Goal: Task Accomplishment & Management: Complete application form

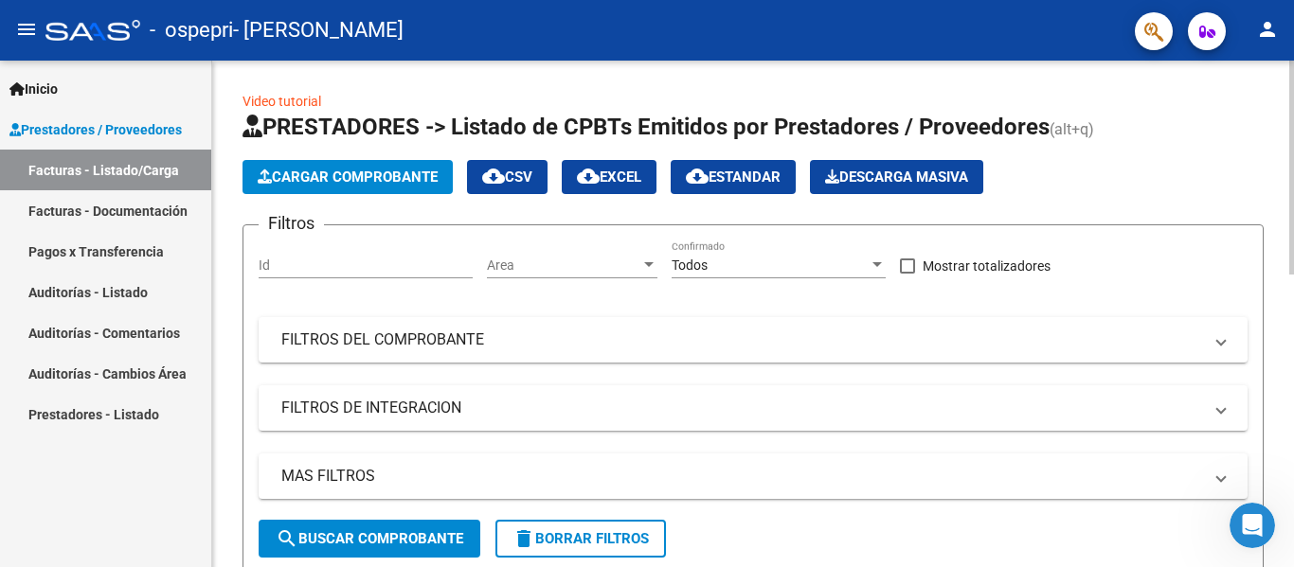
click at [324, 172] on span "Cargar Comprobante" at bounding box center [348, 177] width 180 height 17
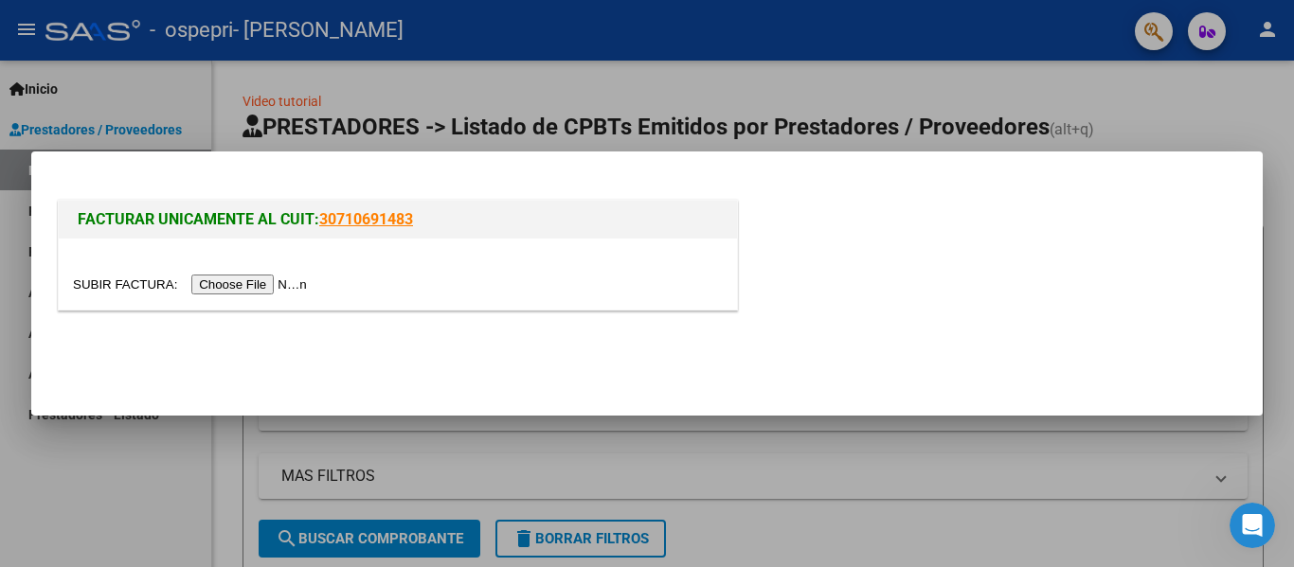
click at [273, 281] on input "file" at bounding box center [193, 285] width 240 height 20
click at [253, 285] on input "file" at bounding box center [193, 285] width 240 height 20
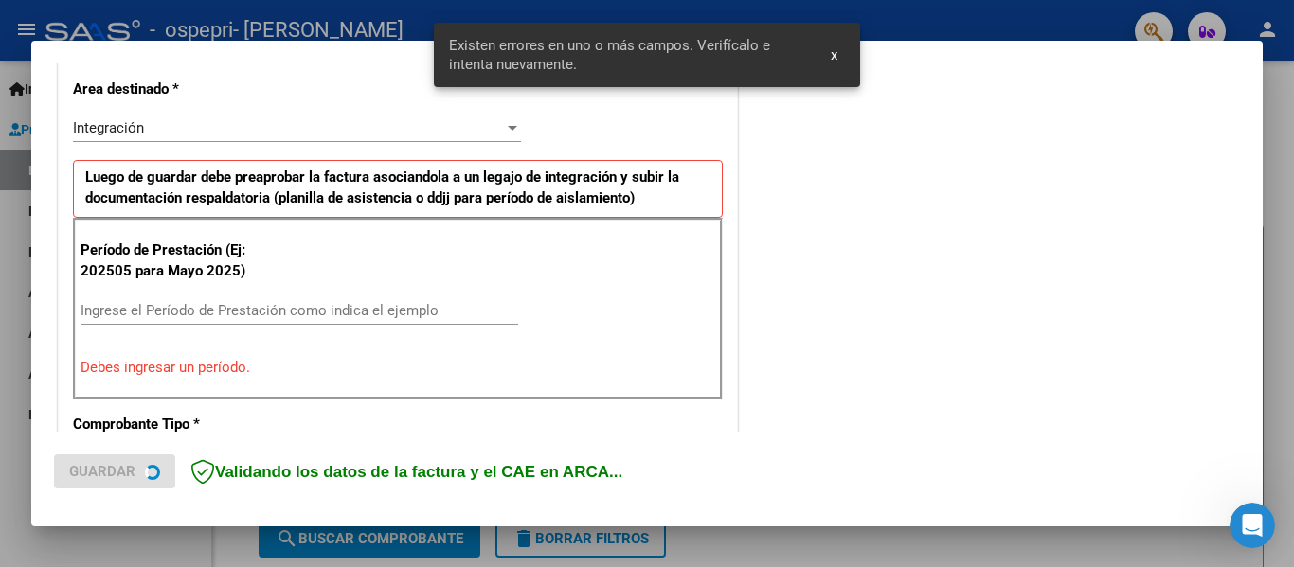
scroll to position [440, 0]
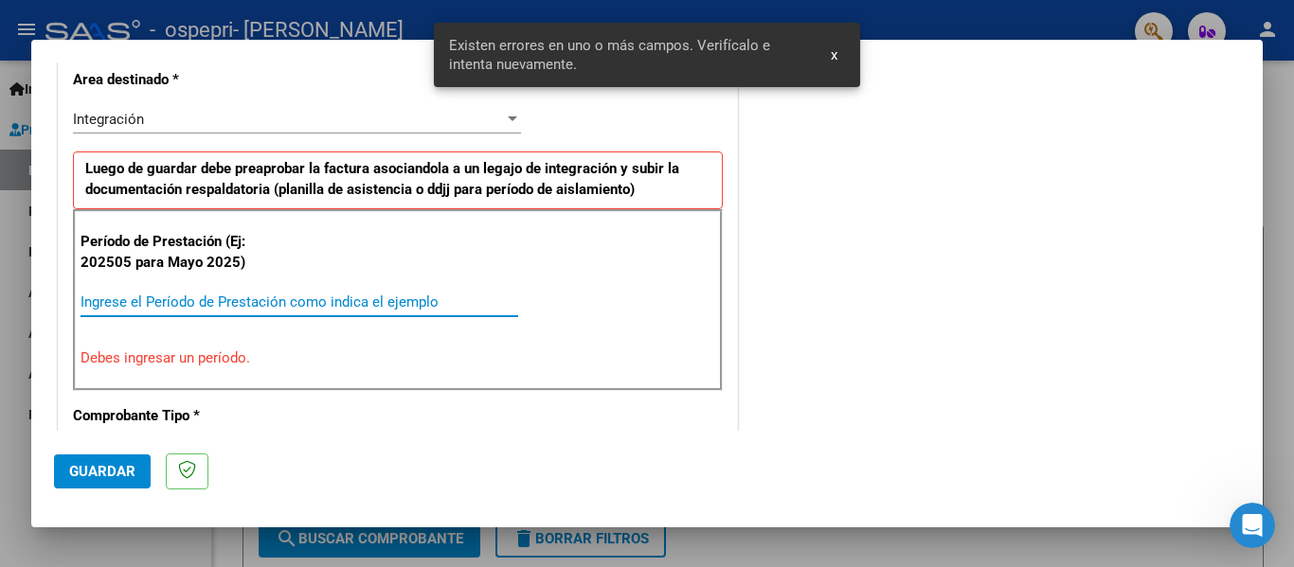
click at [334, 305] on input "Ingrese el Período de Prestación como indica el ejemplo" at bounding box center [300, 302] width 438 height 17
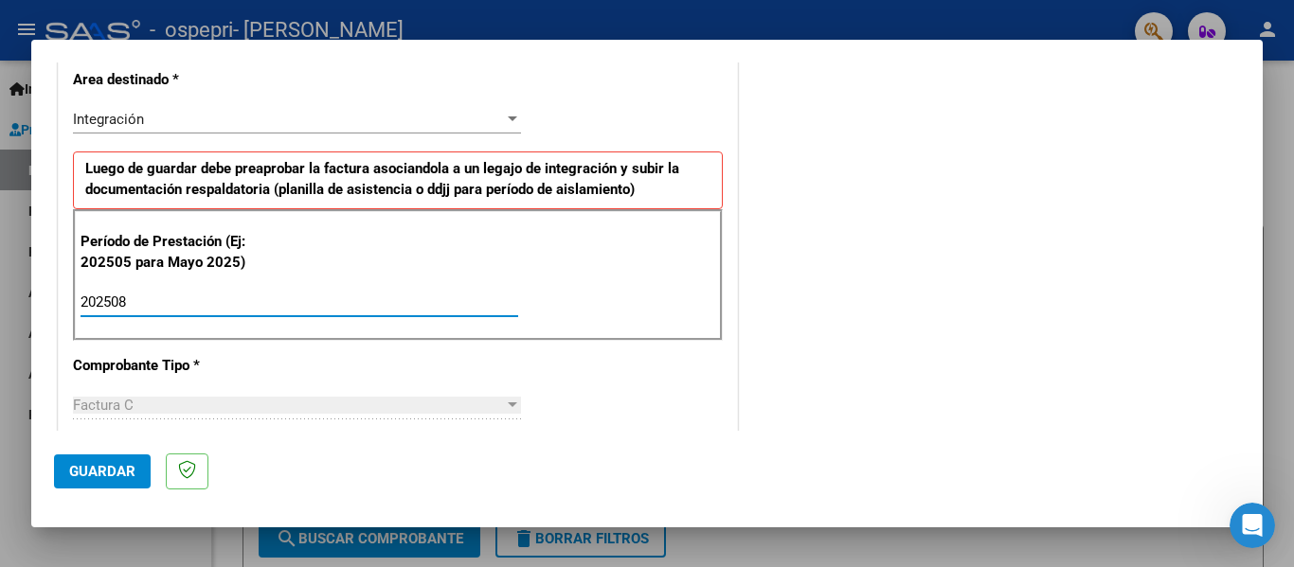
type input "202508"
click at [118, 472] on span "Guardar" at bounding box center [102, 471] width 66 height 17
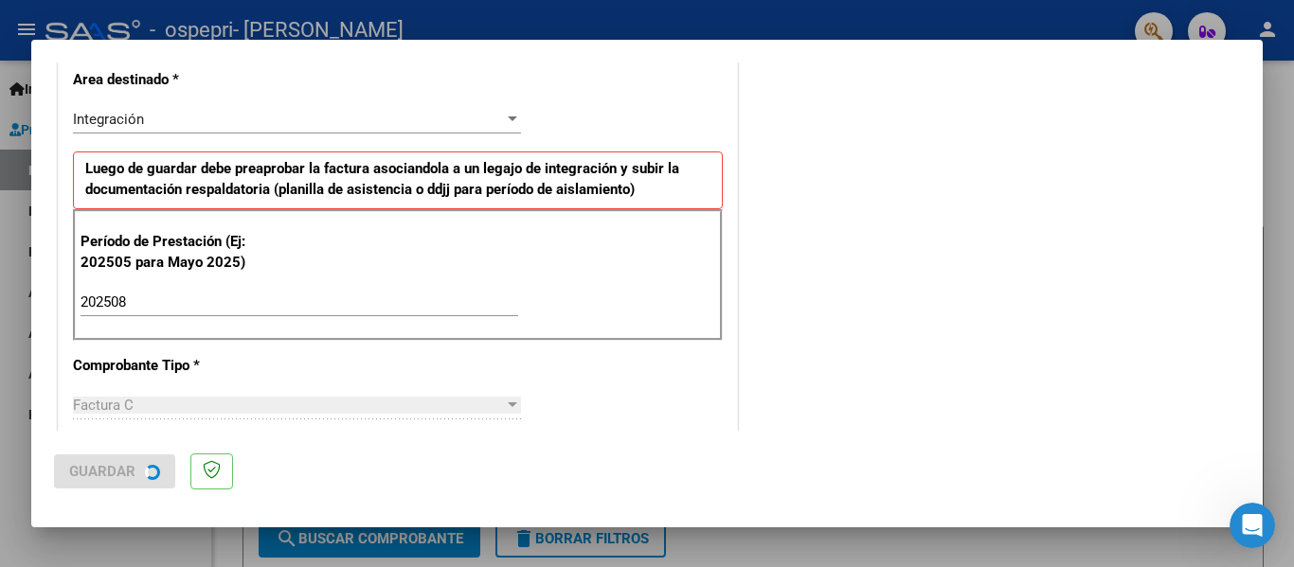
scroll to position [0, 0]
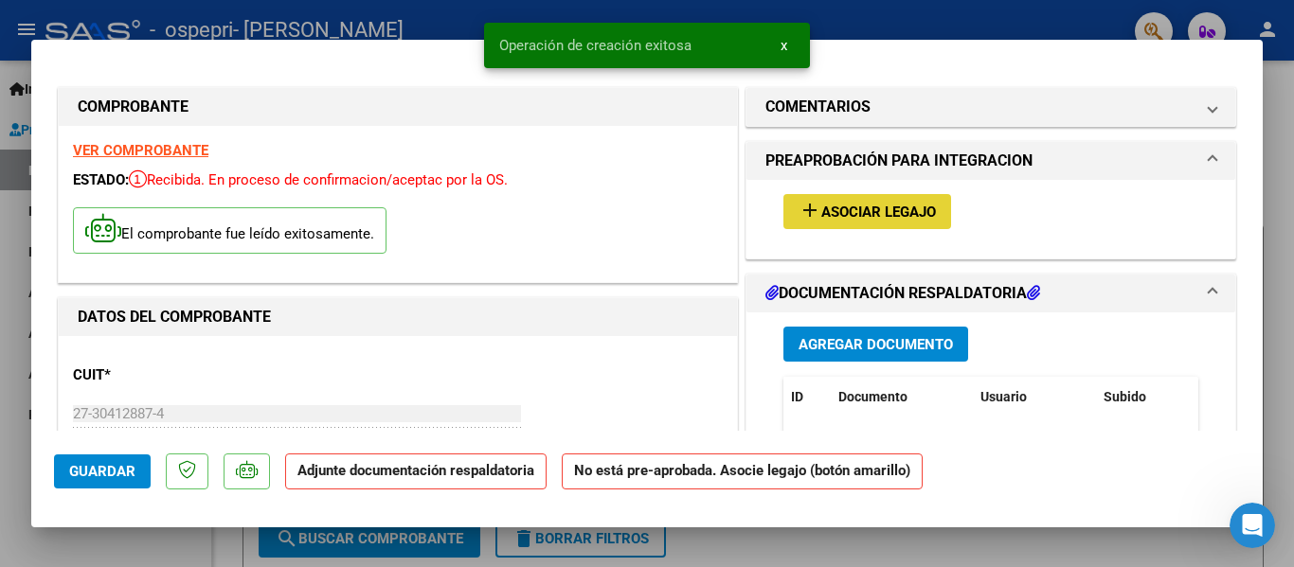
click at [898, 206] on span "Asociar Legajo" at bounding box center [878, 212] width 115 height 17
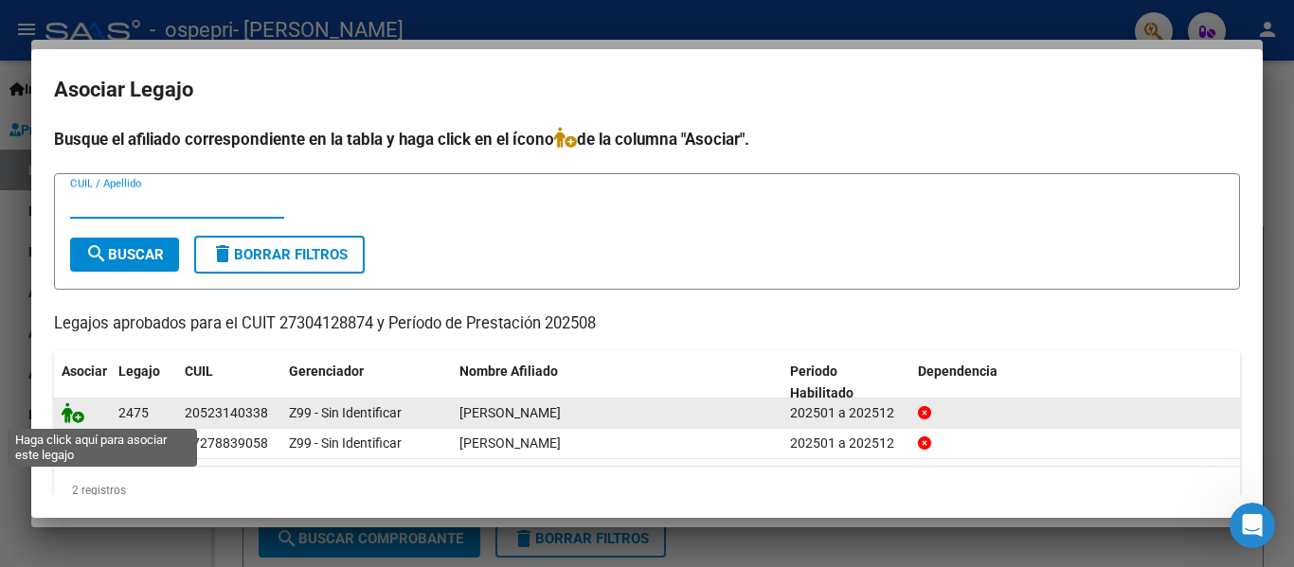
click at [68, 414] on icon at bounding box center [73, 413] width 23 height 21
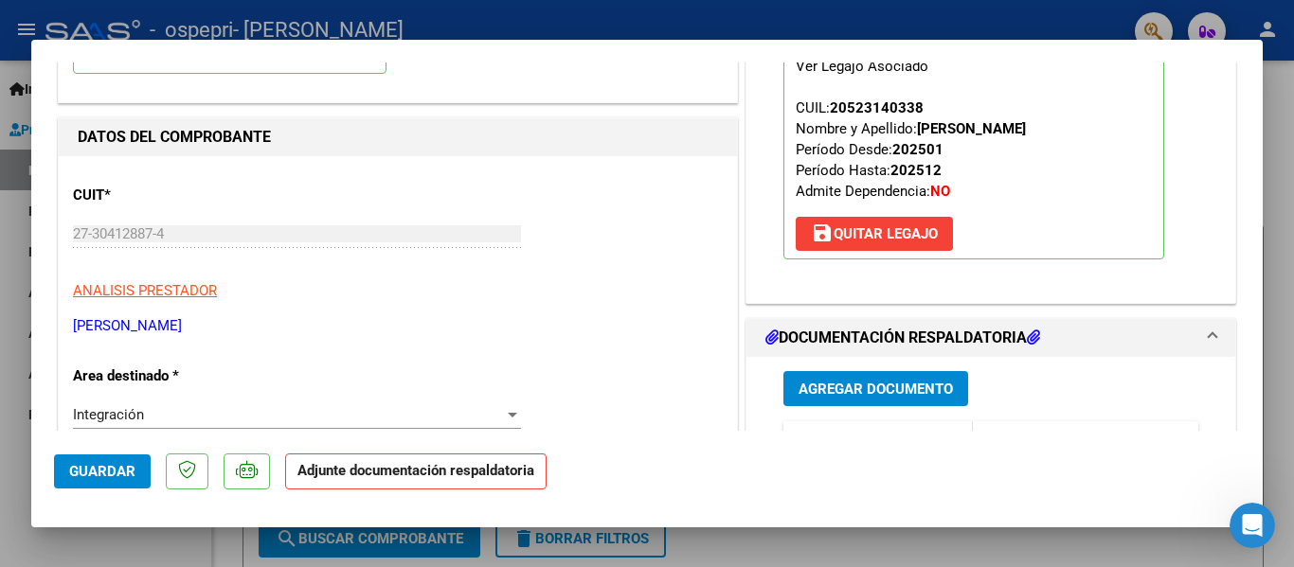
scroll to position [284, 0]
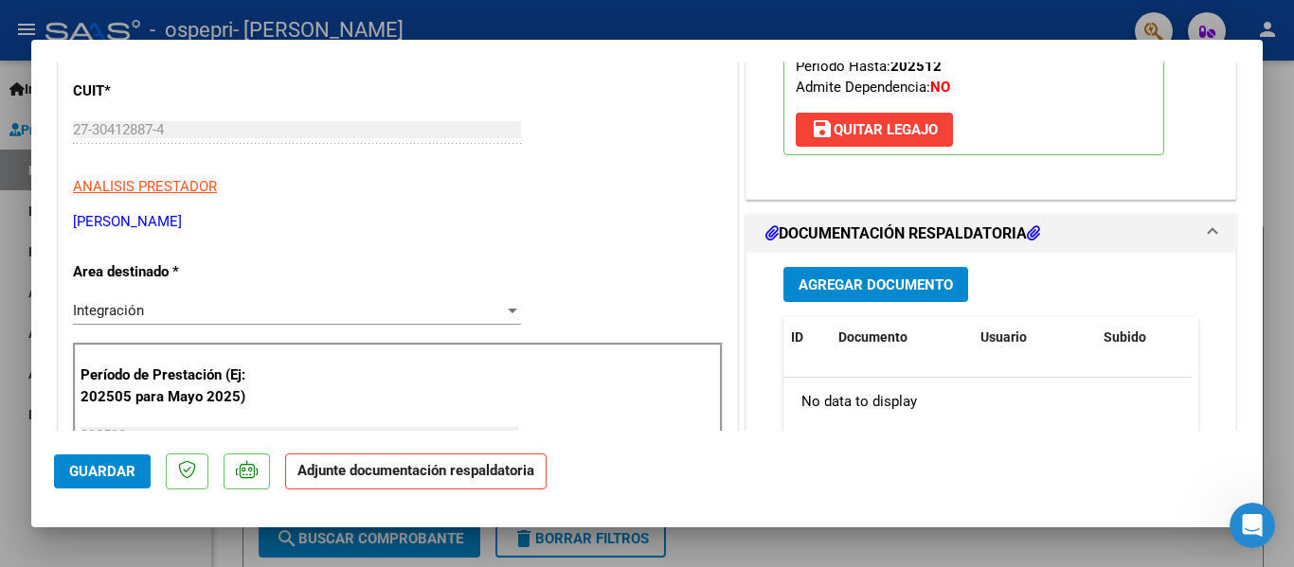
click at [863, 287] on span "Agregar Documento" at bounding box center [876, 285] width 154 height 17
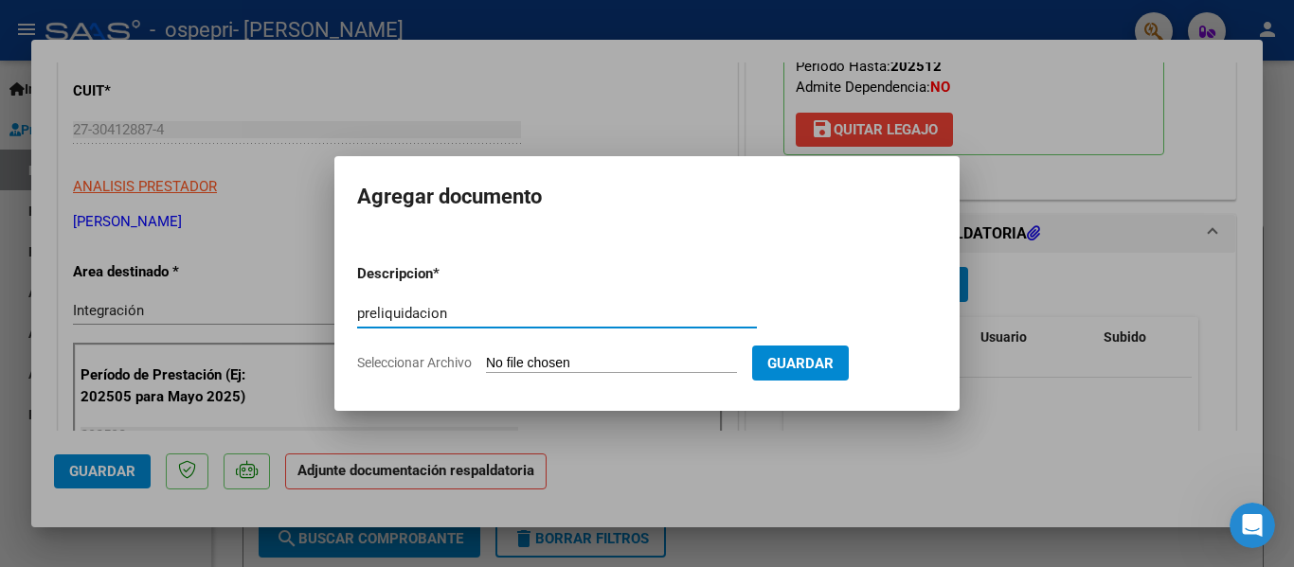
type input "preliquidacion"
click at [647, 363] on input "Seleccionar Archivo" at bounding box center [611, 364] width 251 height 18
type input "C:\fakepath\apfmimpresionpreliq_jerez-9.pdf"
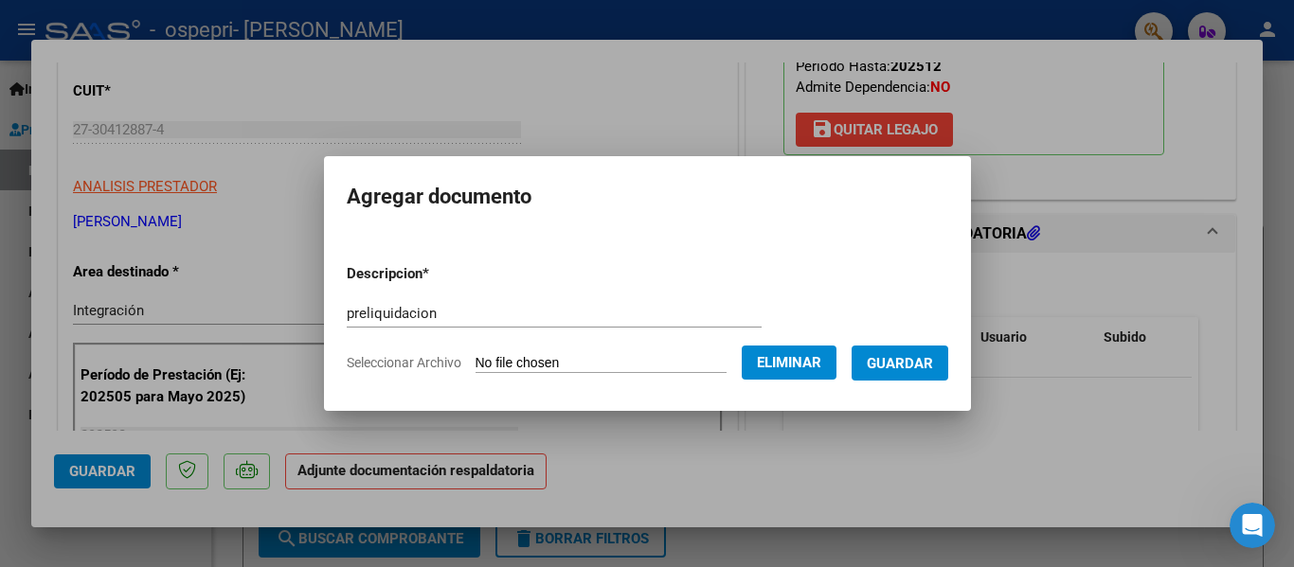
click at [929, 369] on span "Guardar" at bounding box center [900, 363] width 66 height 17
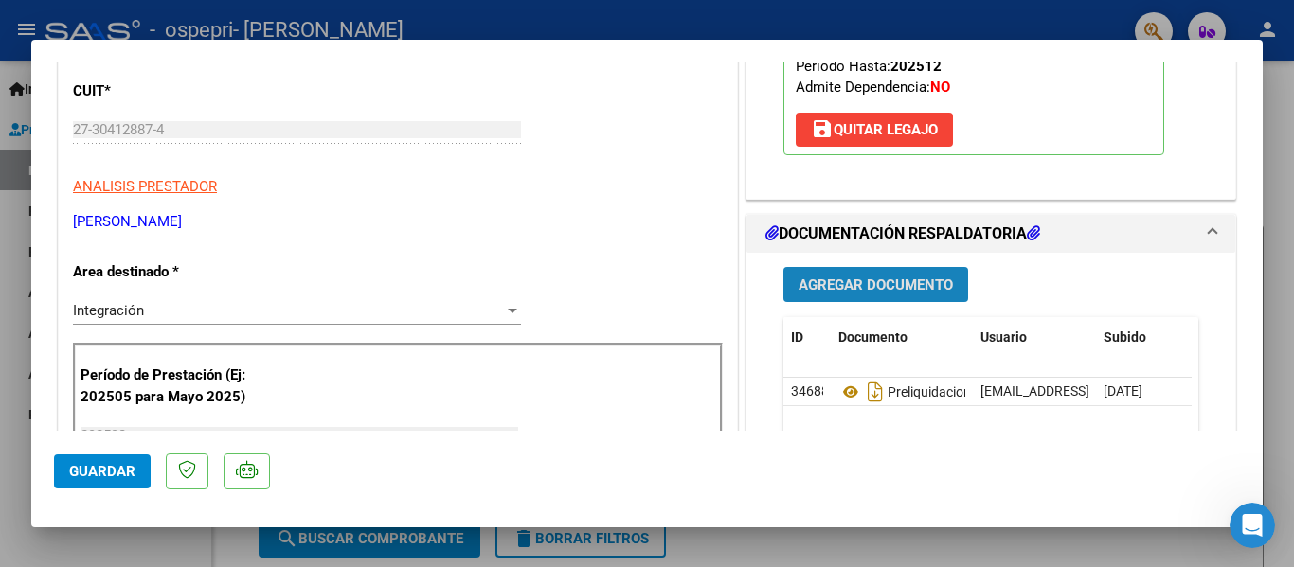
click at [933, 293] on span "Agregar Documento" at bounding box center [876, 285] width 154 height 17
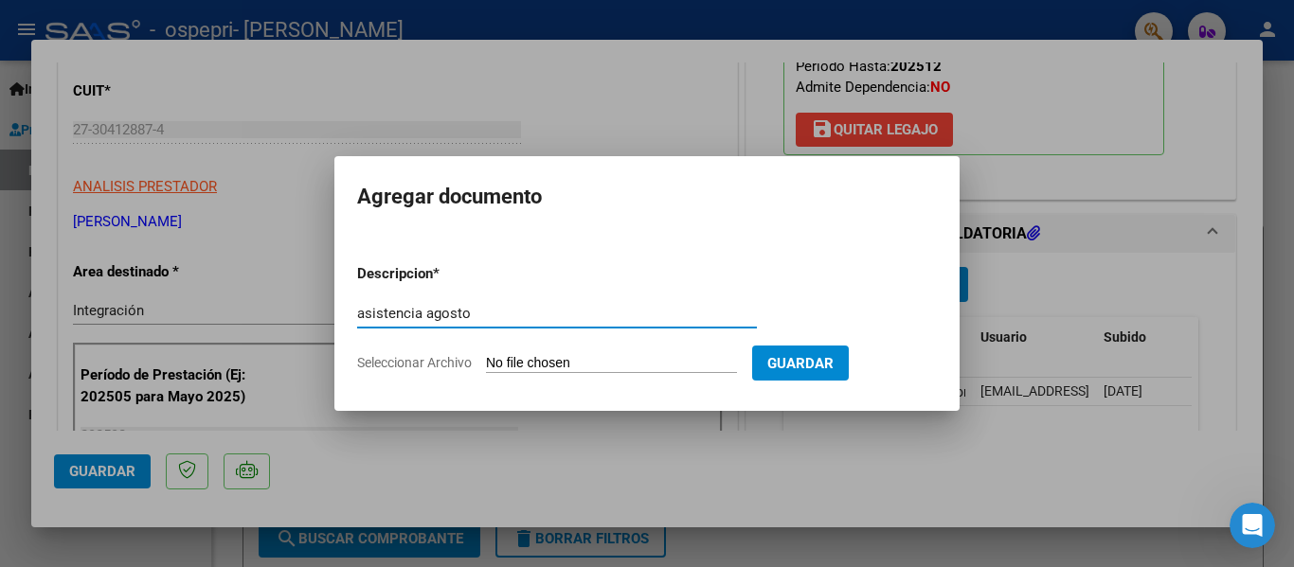
type input "asistencia agosto"
click at [647, 362] on input "Seleccionar Archivo" at bounding box center [611, 364] width 251 height 18
click at [554, 356] on input "Seleccionar Archivo" at bounding box center [611, 364] width 251 height 18
click at [539, 357] on input "Seleccionar Archivo" at bounding box center [611, 364] width 251 height 18
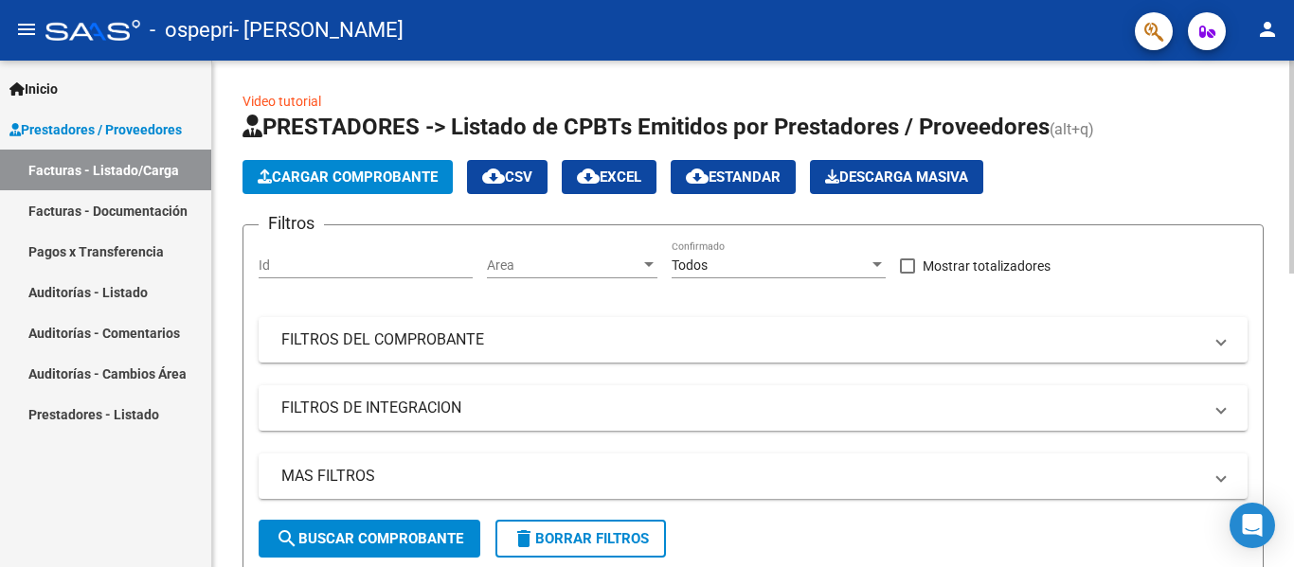
scroll to position [379, 0]
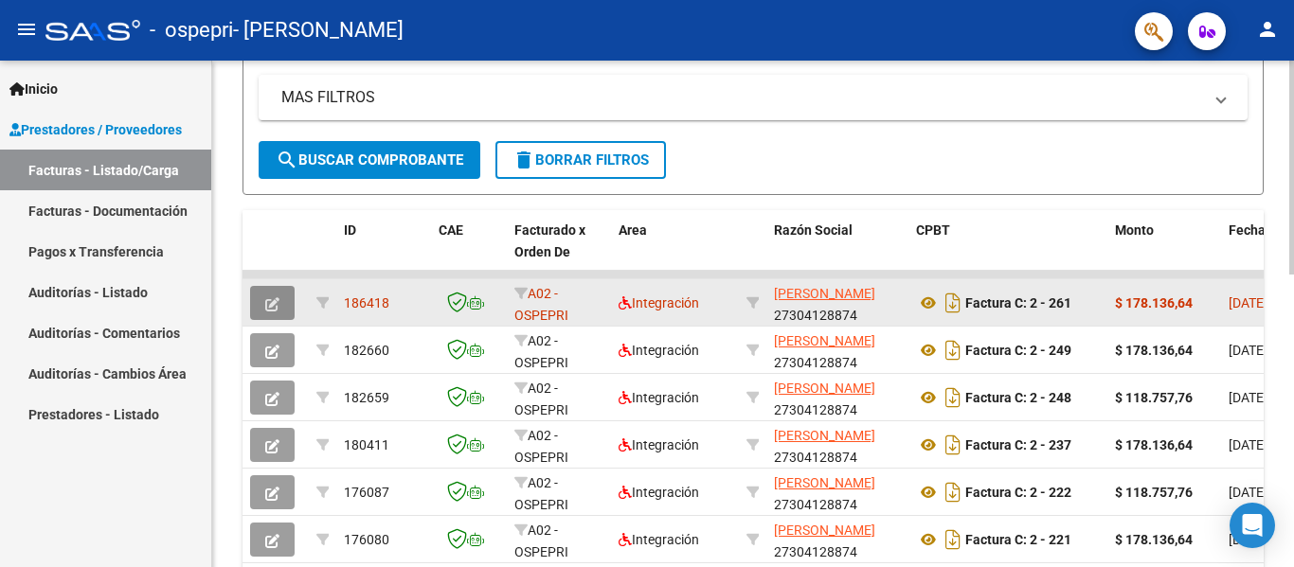
click at [277, 304] on icon "button" at bounding box center [272, 304] width 14 height 14
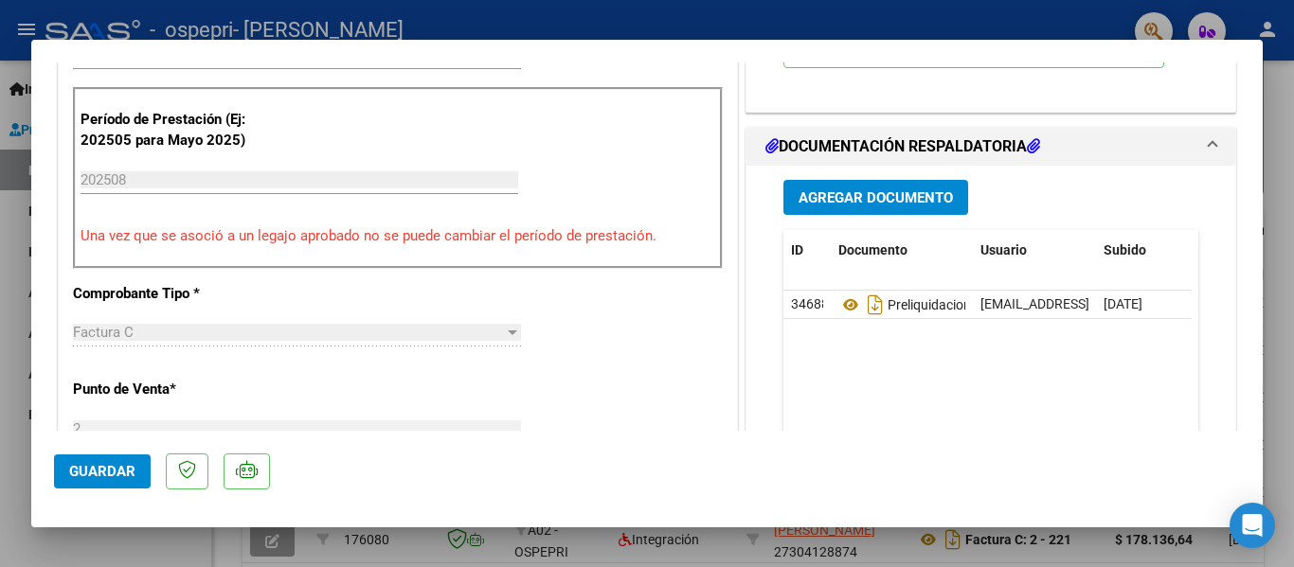
scroll to position [474, 0]
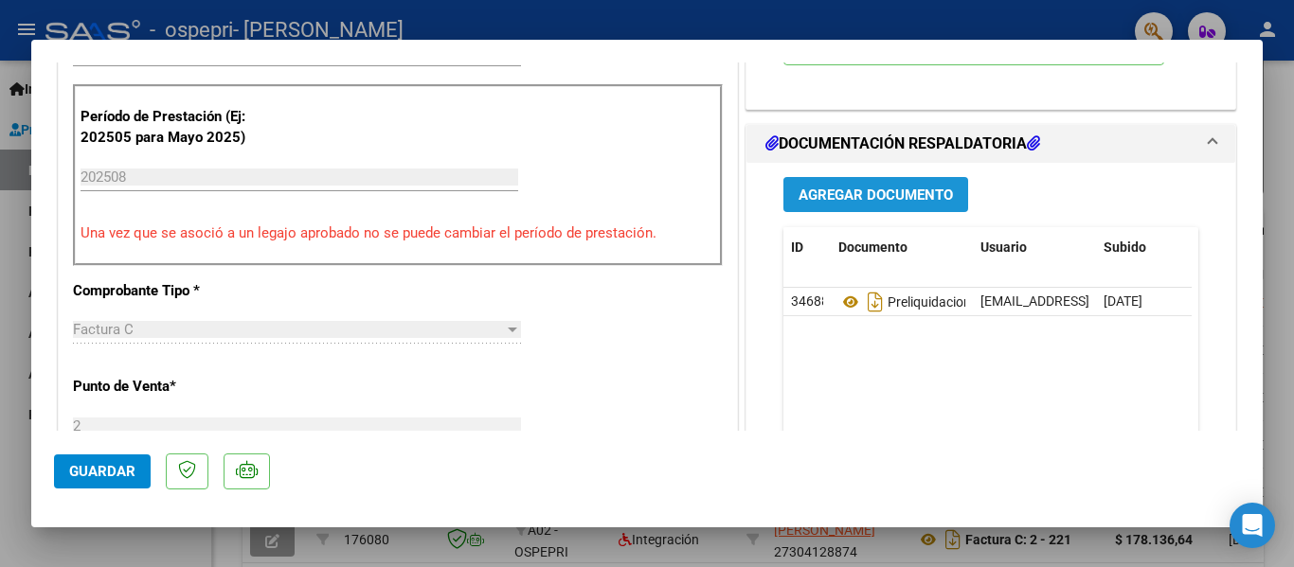
click at [890, 196] on span "Agregar Documento" at bounding box center [876, 195] width 154 height 17
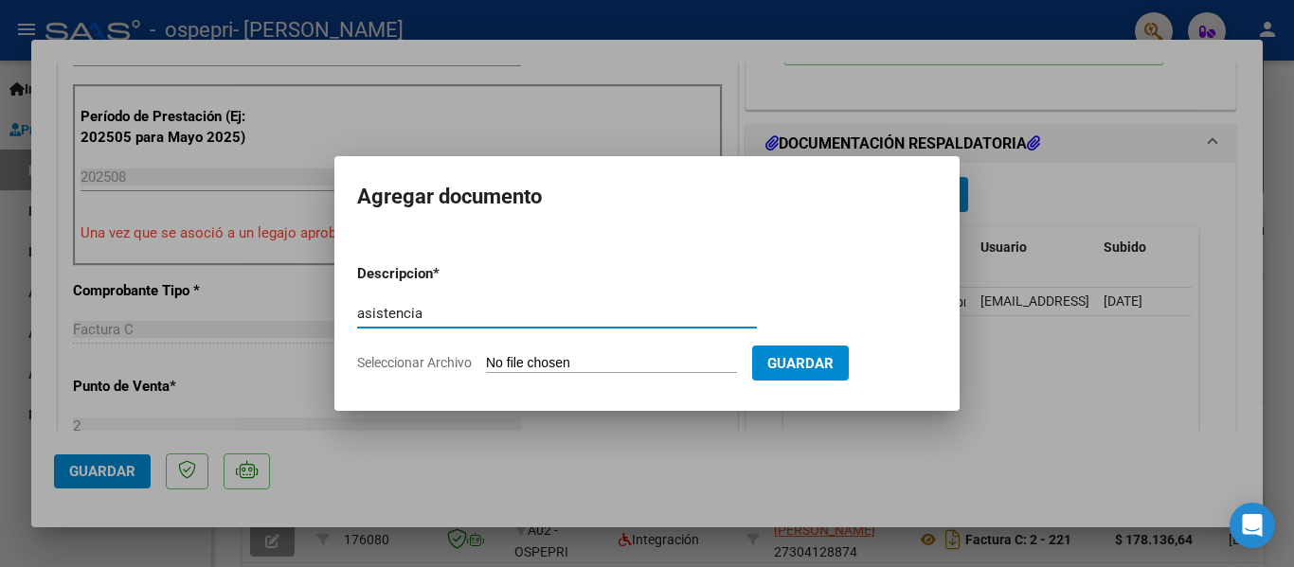
type input "asistencia"
click at [558, 365] on input "Seleccionar Archivo" at bounding box center [611, 364] width 251 height 18
type input "C:\fakepath\agosto.pdf"
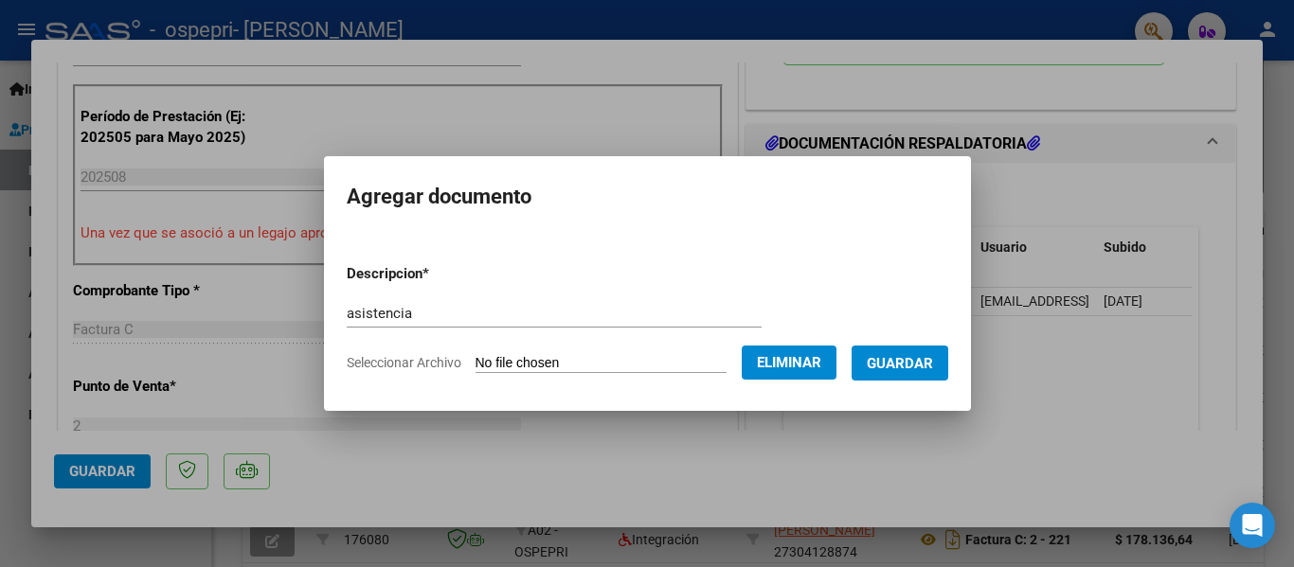
click at [924, 354] on span "Guardar" at bounding box center [900, 362] width 66 height 17
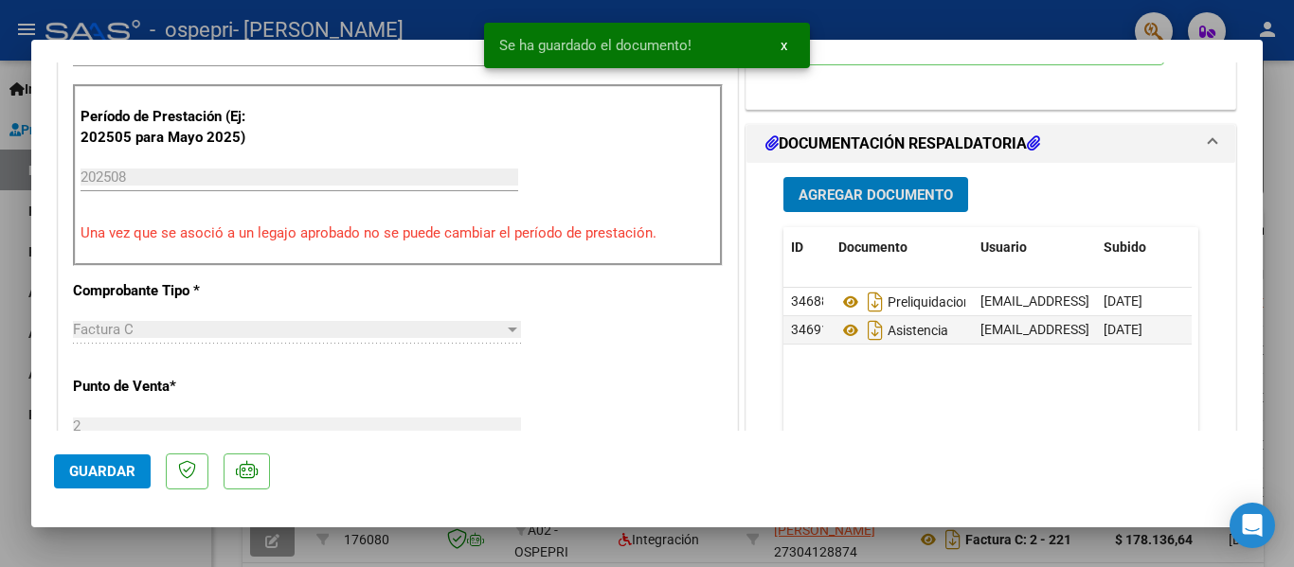
scroll to position [758, 0]
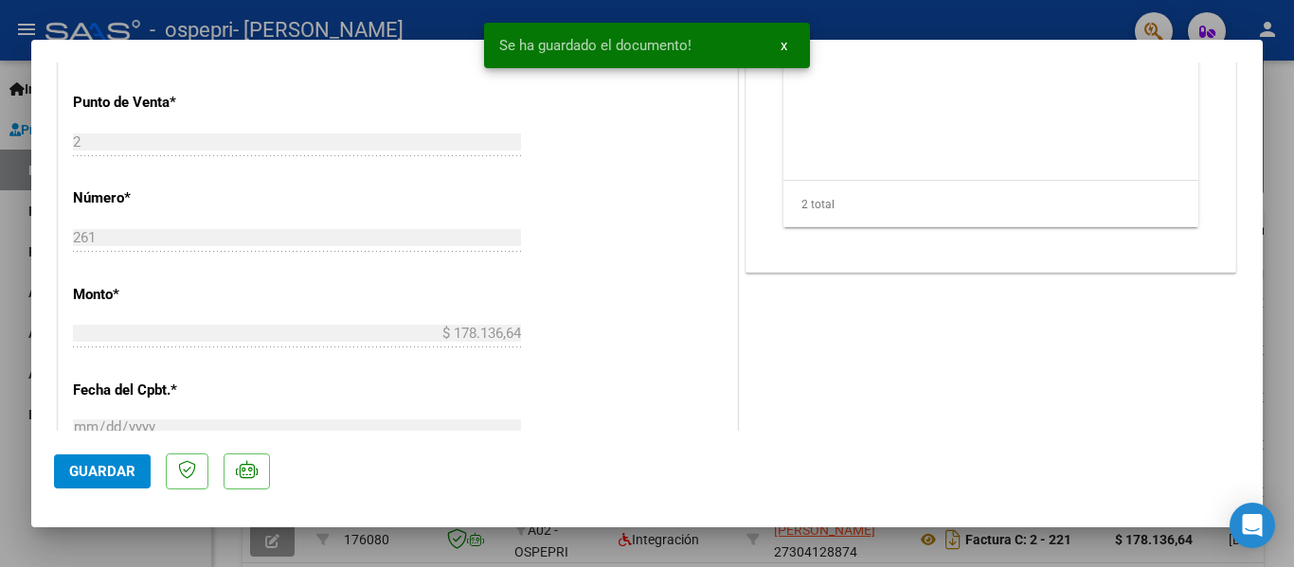
click at [87, 476] on span "Guardar" at bounding box center [102, 471] width 66 height 17
drag, startPoint x: 1288, startPoint y: 108, endPoint x: 1102, endPoint y: 99, distance: 186.9
click at [1287, 108] on div at bounding box center [647, 283] width 1294 height 567
type input "$ 0,00"
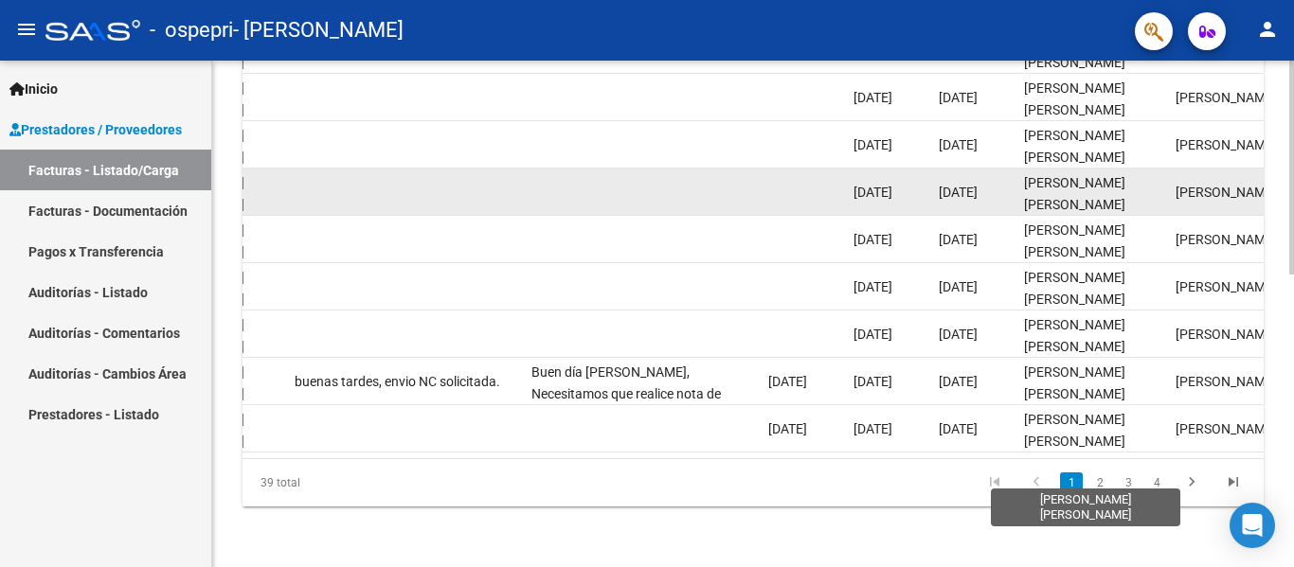
scroll to position [410, 0]
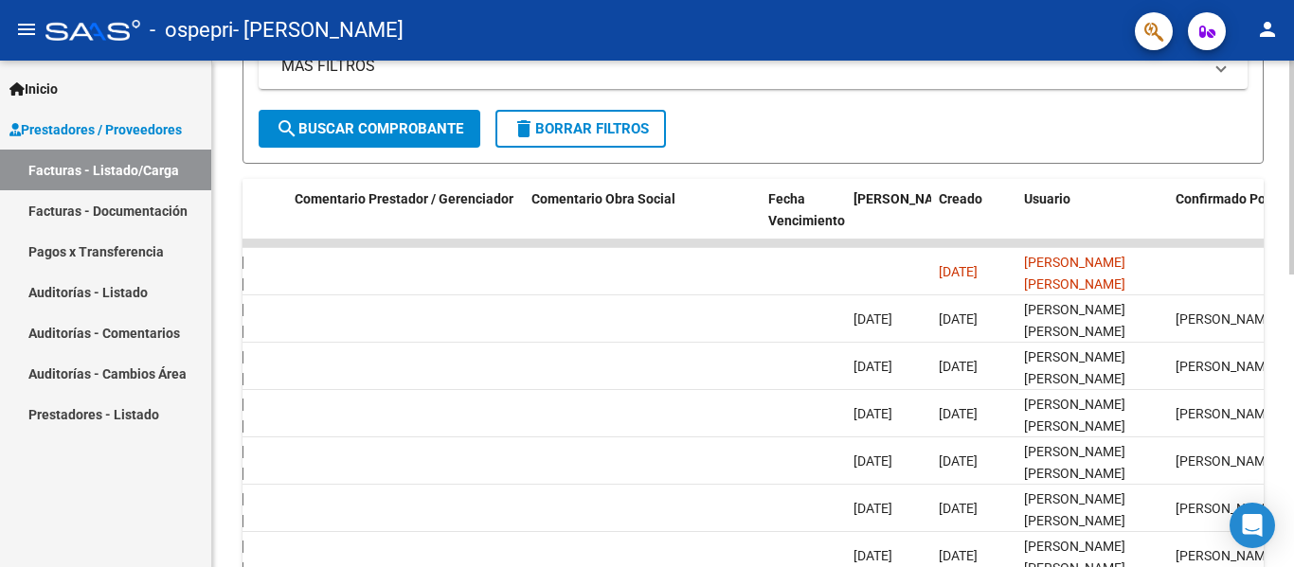
click at [354, 133] on span "search Buscar Comprobante" at bounding box center [370, 128] width 188 height 17
click at [116, 122] on span "Prestadores / Proveedores" at bounding box center [95, 129] width 172 height 21
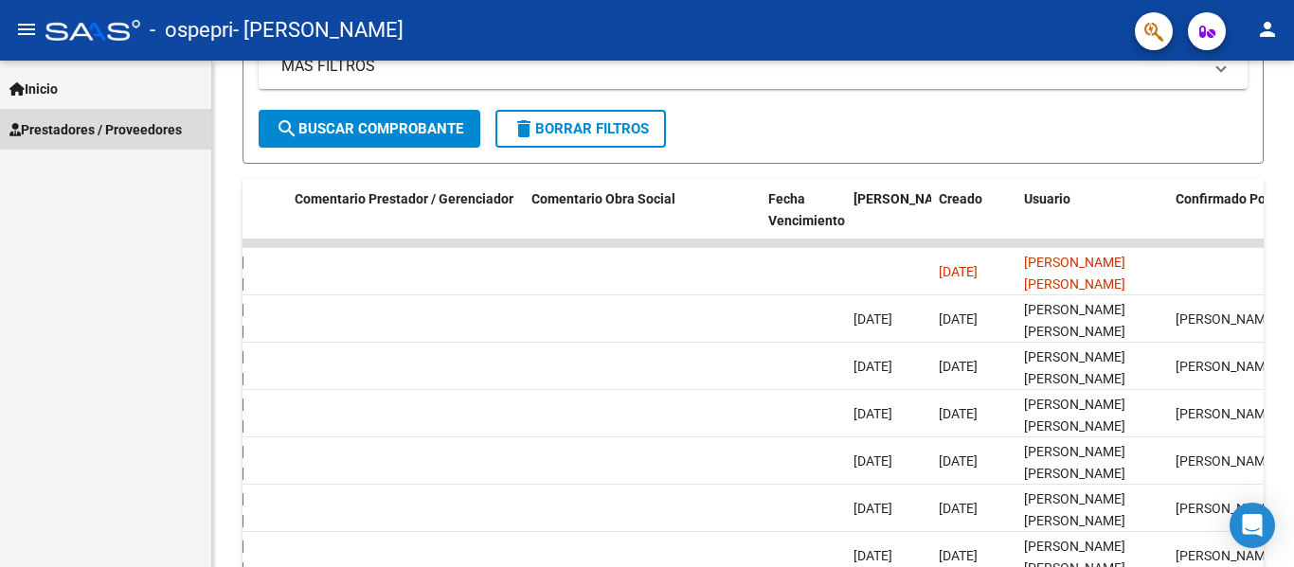
click at [124, 132] on span "Prestadores / Proveedores" at bounding box center [95, 129] width 172 height 21
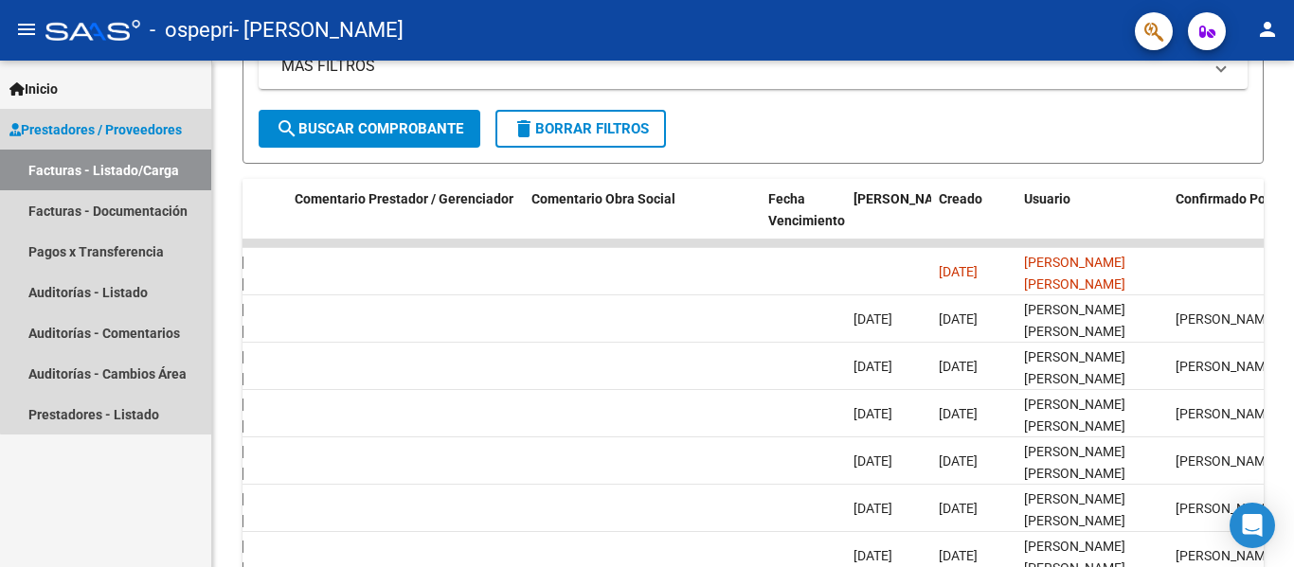
click at [117, 165] on link "Facturas - Listado/Carga" at bounding box center [105, 170] width 211 height 41
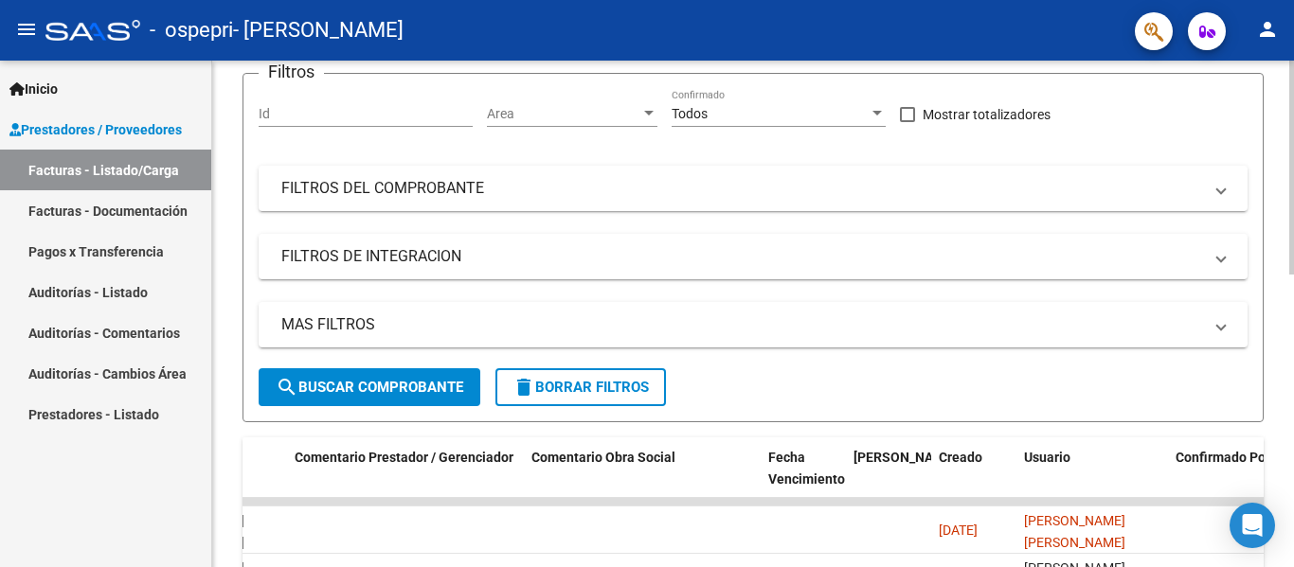
scroll to position [0, 0]
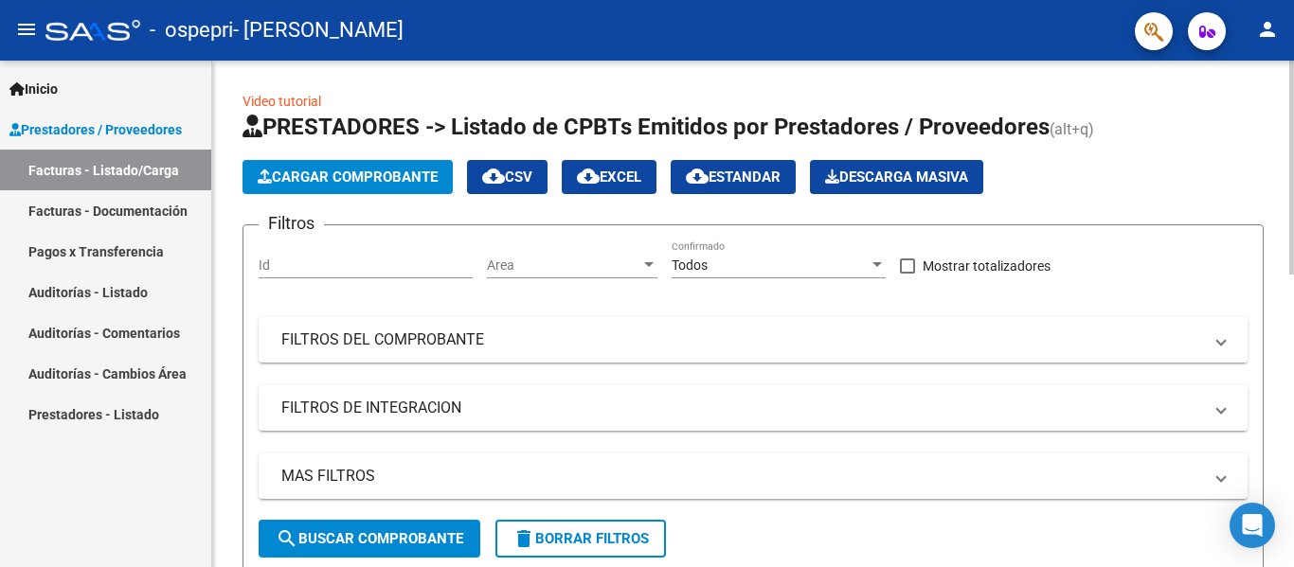
click at [333, 172] on span "Cargar Comprobante" at bounding box center [348, 177] width 180 height 17
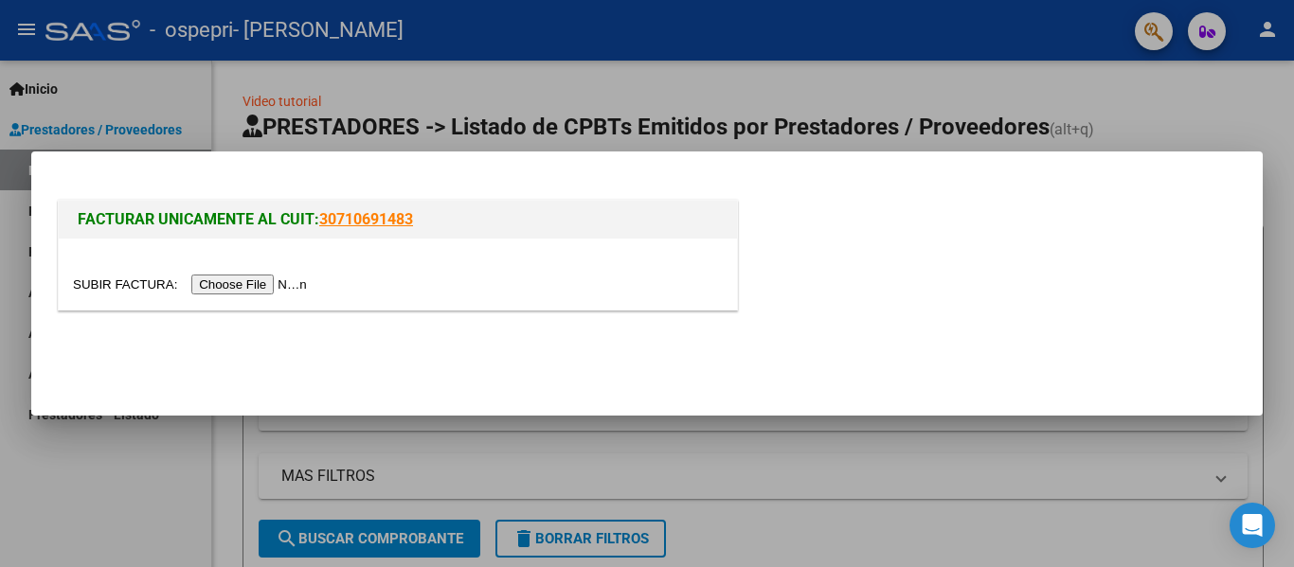
click at [285, 283] on input "file" at bounding box center [193, 285] width 240 height 20
click at [279, 282] on input "file" at bounding box center [193, 285] width 240 height 20
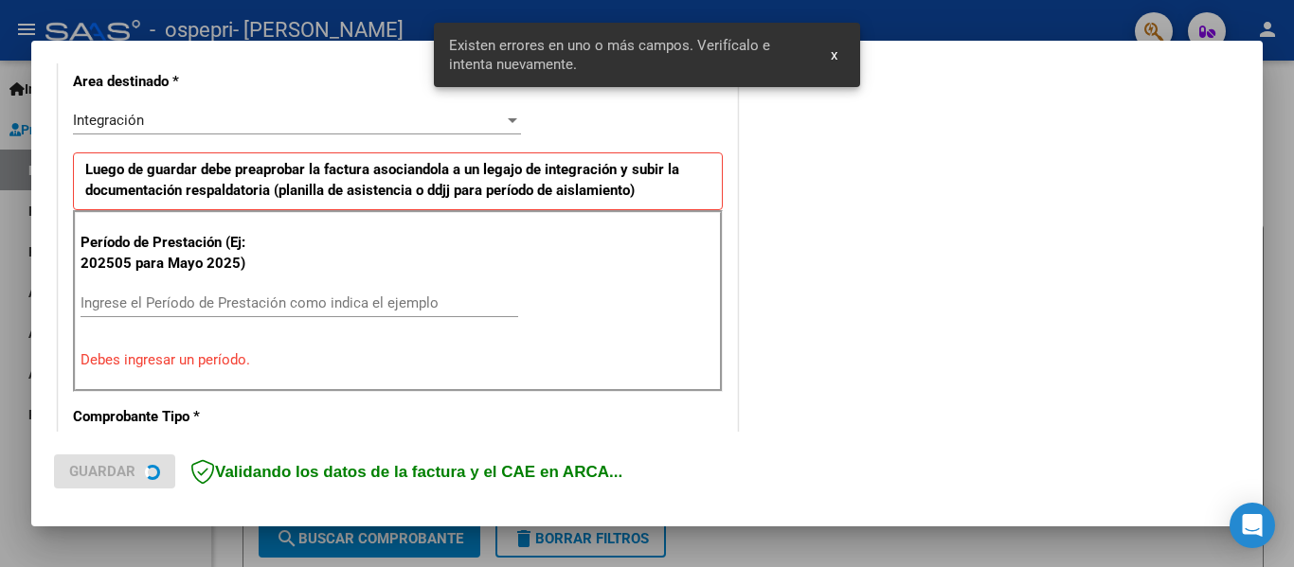
scroll to position [534, 0]
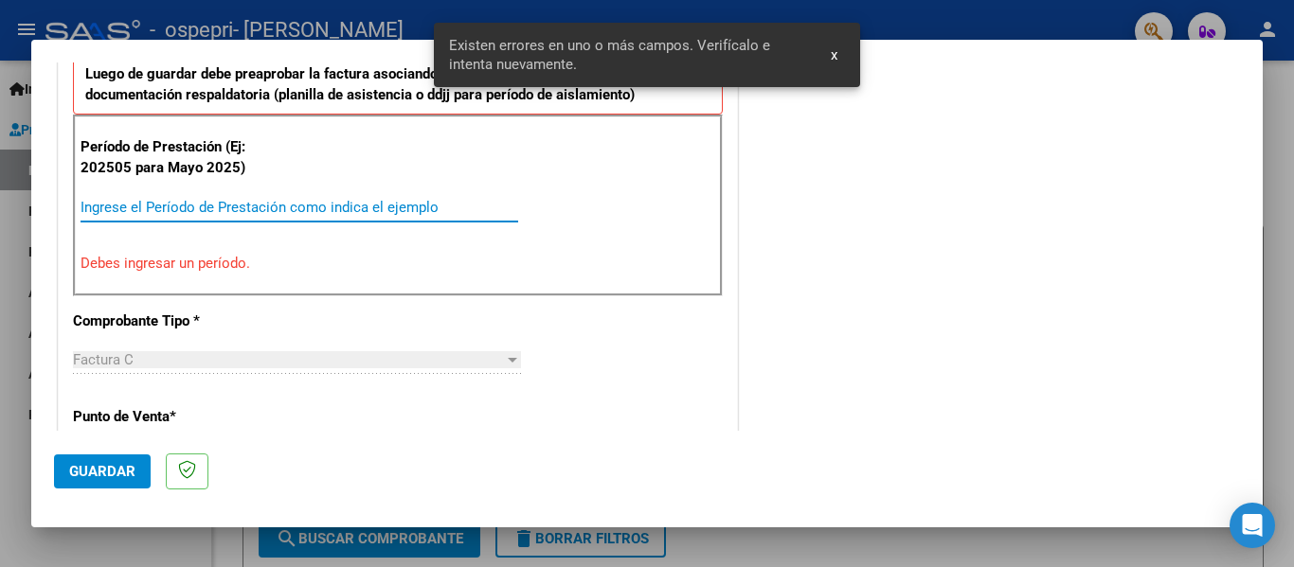
click at [174, 199] on input "Ingrese el Período de Prestación como indica el ejemplo" at bounding box center [300, 207] width 438 height 17
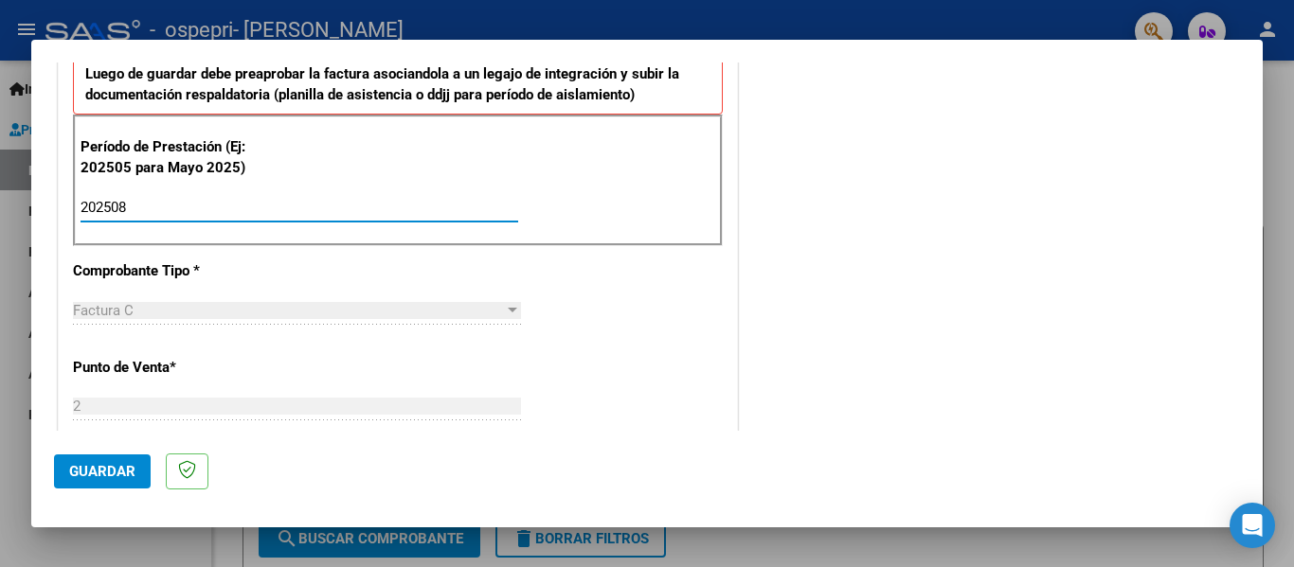
type input "202508"
click at [130, 470] on span "Guardar" at bounding box center [102, 471] width 66 height 17
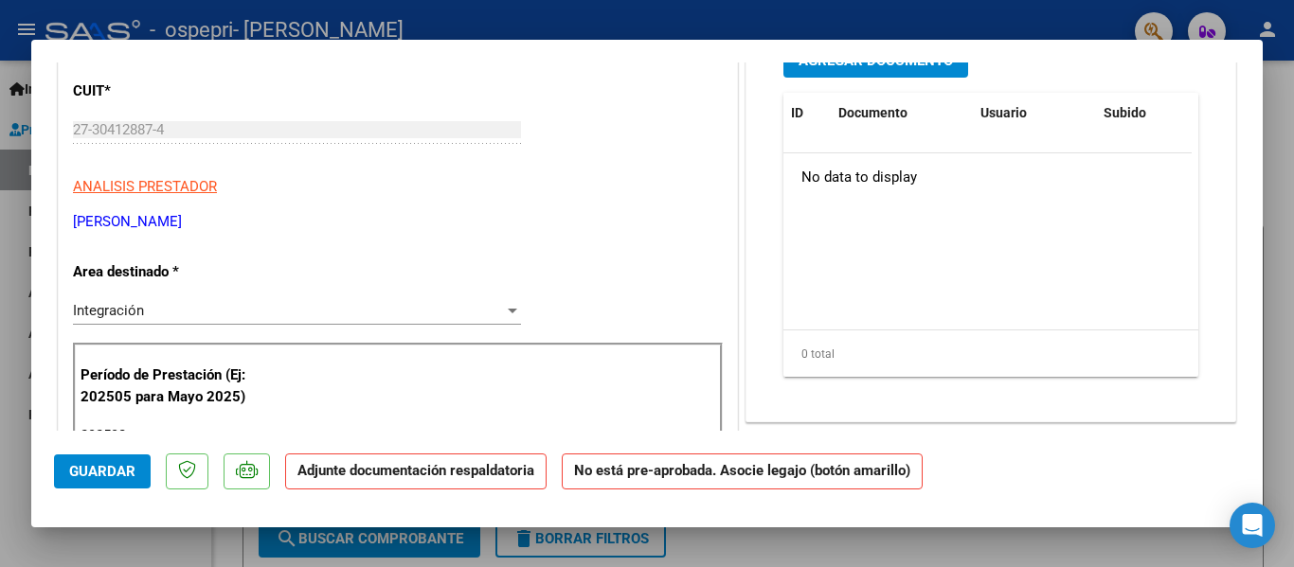
scroll to position [189, 0]
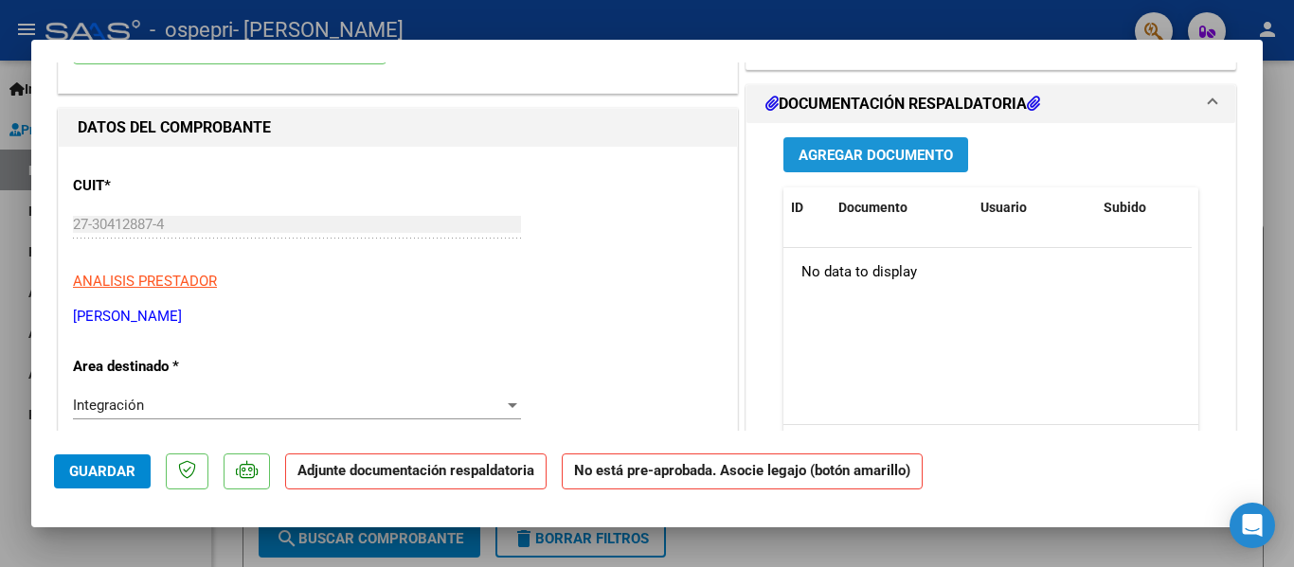
click at [883, 153] on span "Agregar Documento" at bounding box center [876, 155] width 154 height 17
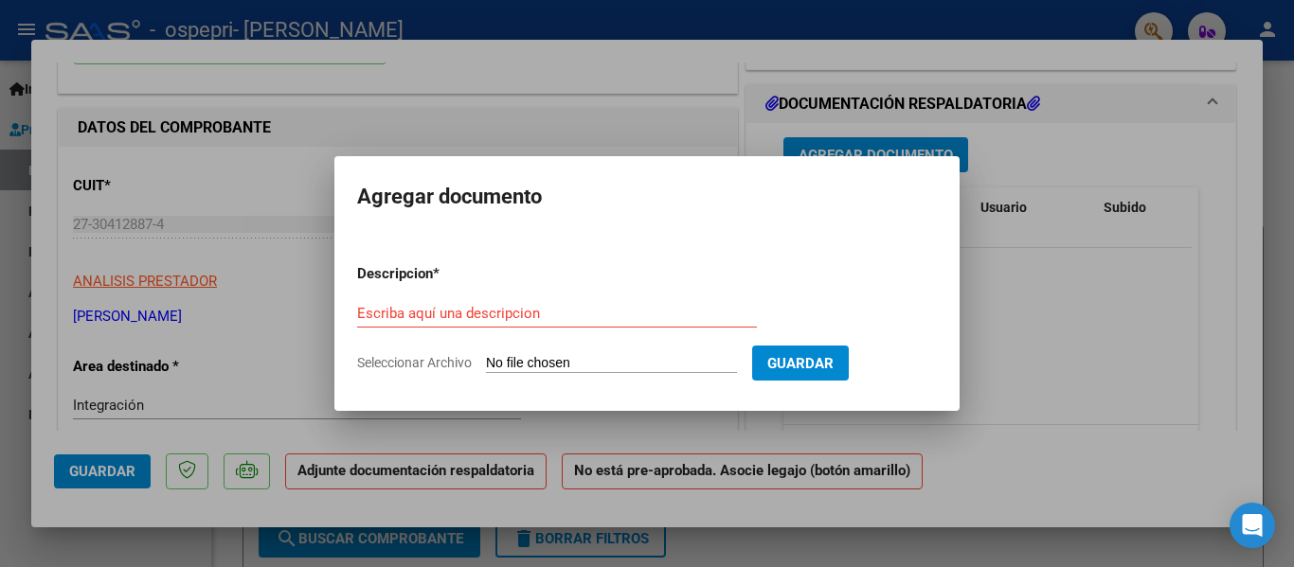
click at [547, 361] on input "Seleccionar Archivo" at bounding box center [611, 364] width 251 height 18
click at [553, 365] on input "Seleccionar Archivo" at bounding box center [611, 364] width 251 height 18
type input "C:\fakepath\apfmimpresionpreliq_Sepulveda-5.pdf"
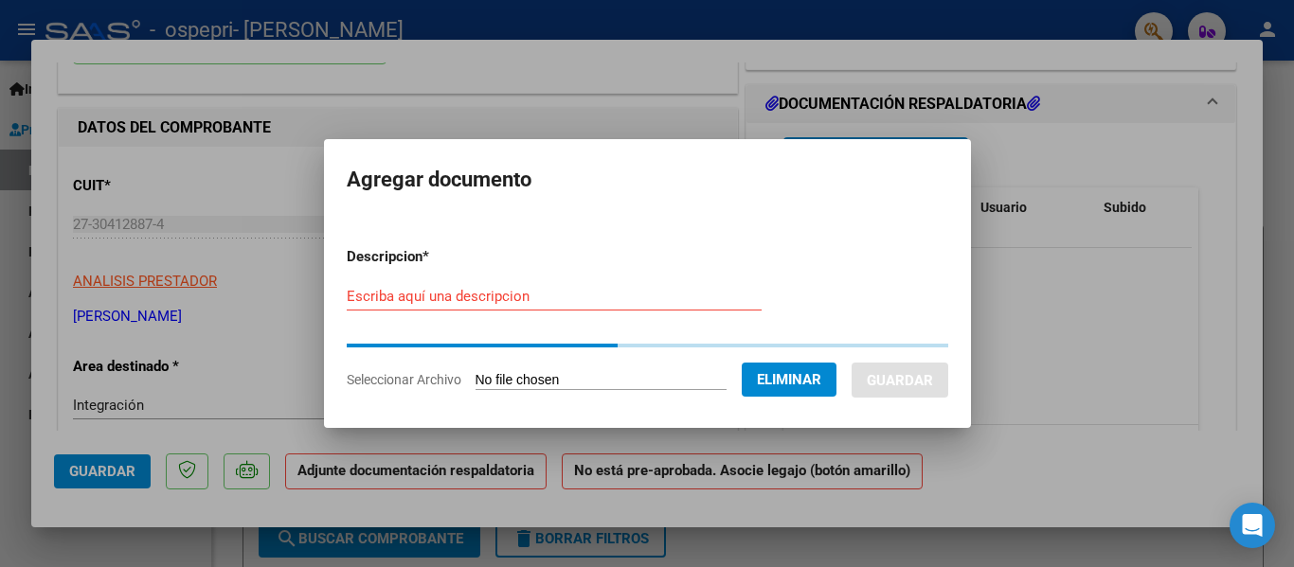
click at [476, 298] on input "Escriba aquí una descripcion" at bounding box center [554, 296] width 415 height 17
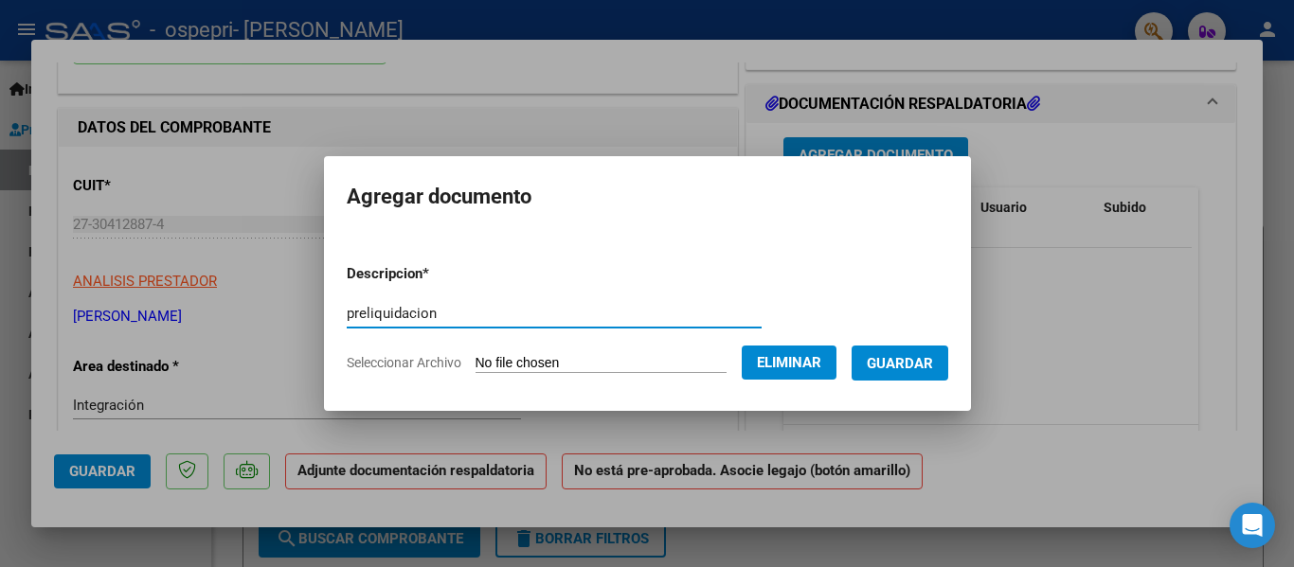
type input "preliquidacion"
click at [916, 355] on span "Guardar" at bounding box center [900, 363] width 66 height 17
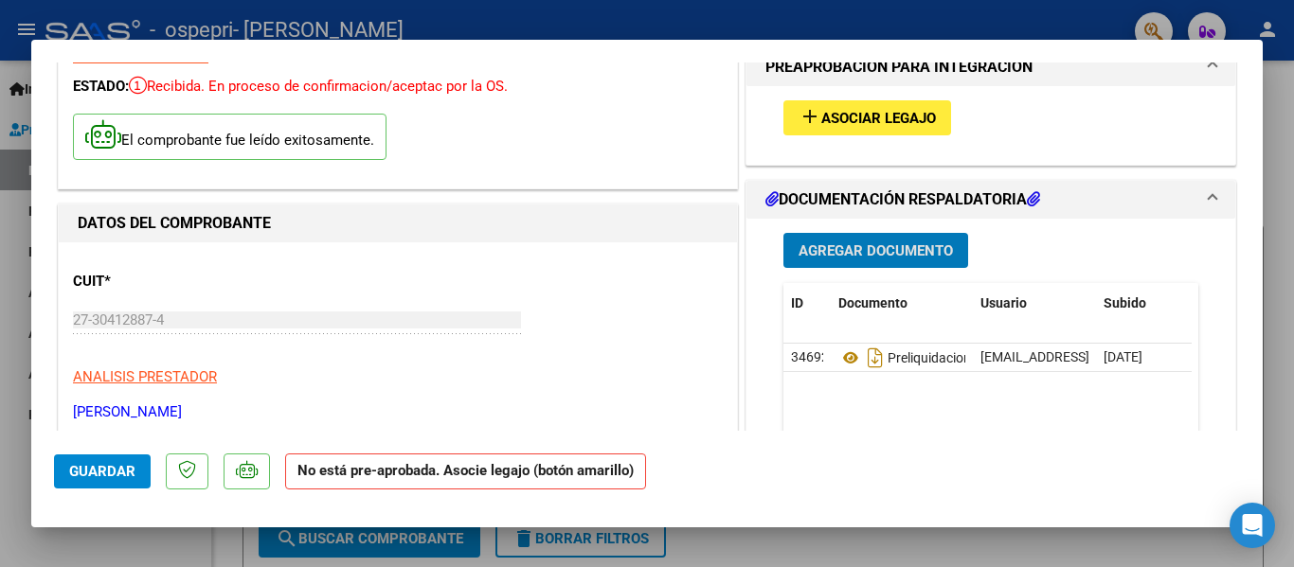
scroll to position [0, 0]
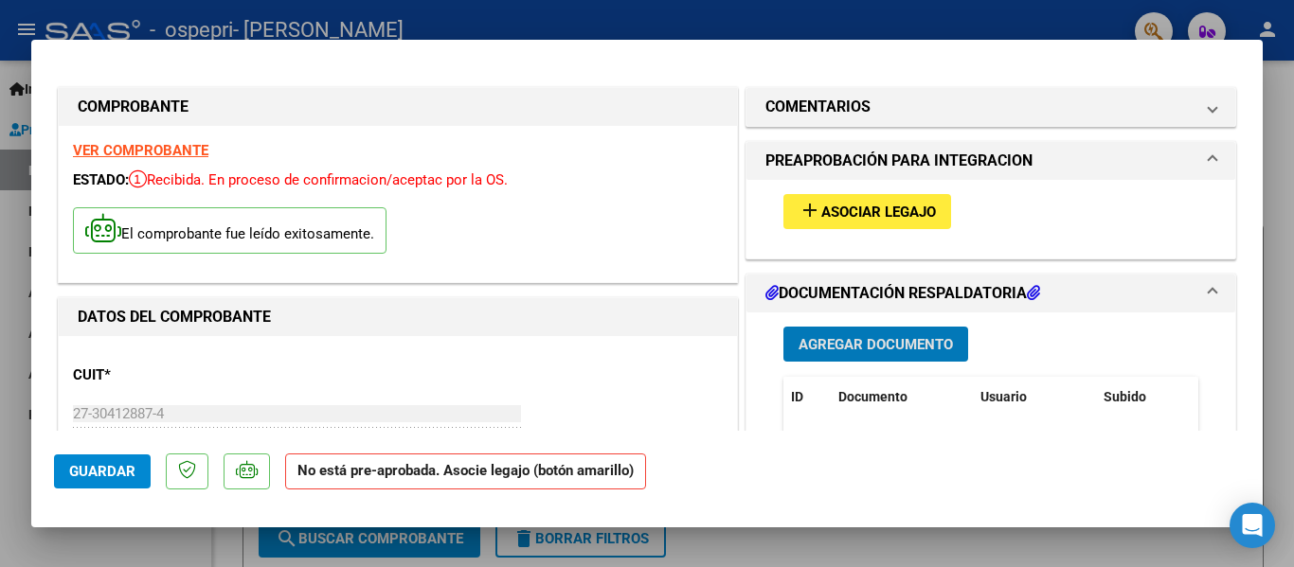
click at [907, 217] on span "Asociar Legajo" at bounding box center [878, 212] width 115 height 17
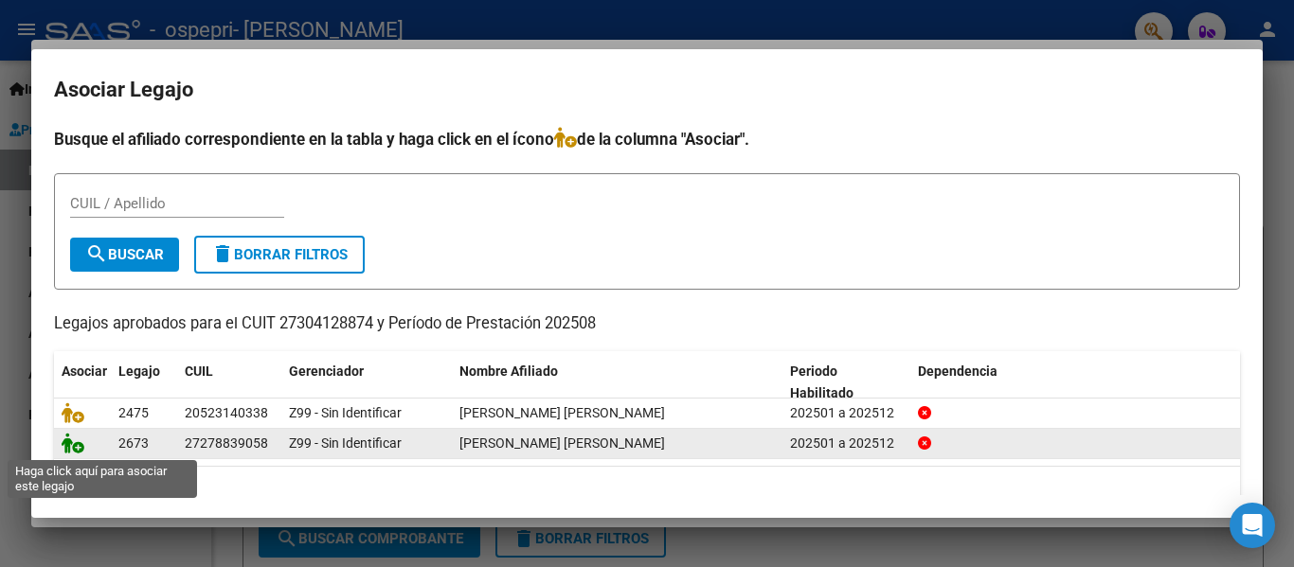
click at [76, 444] on icon at bounding box center [73, 443] width 23 height 21
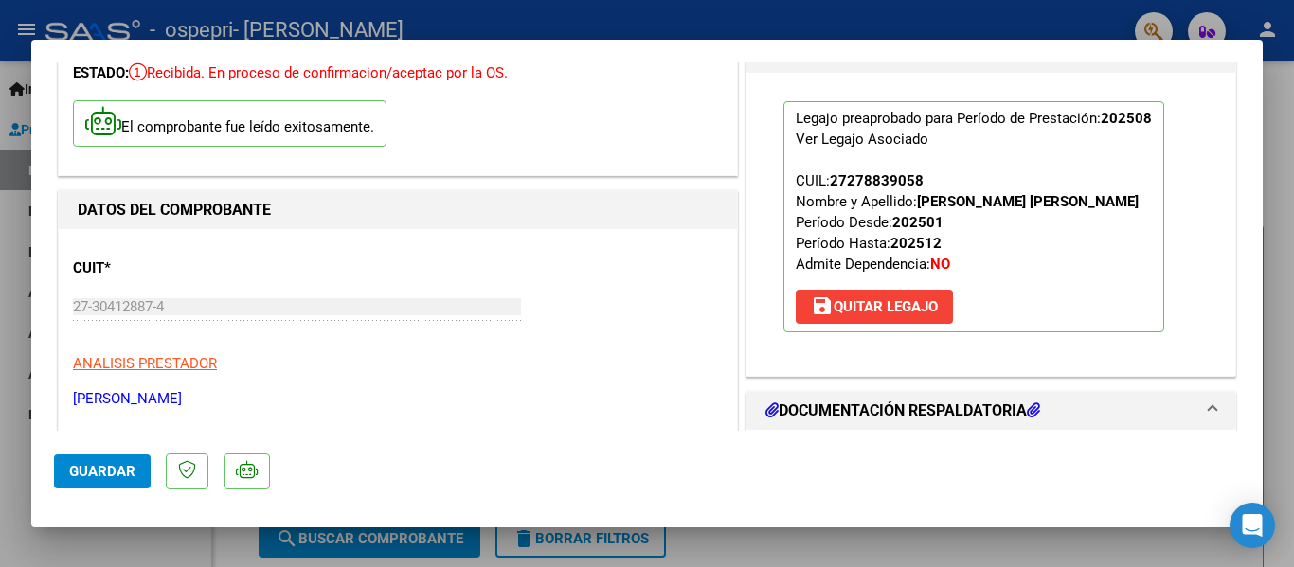
scroll to position [379, 0]
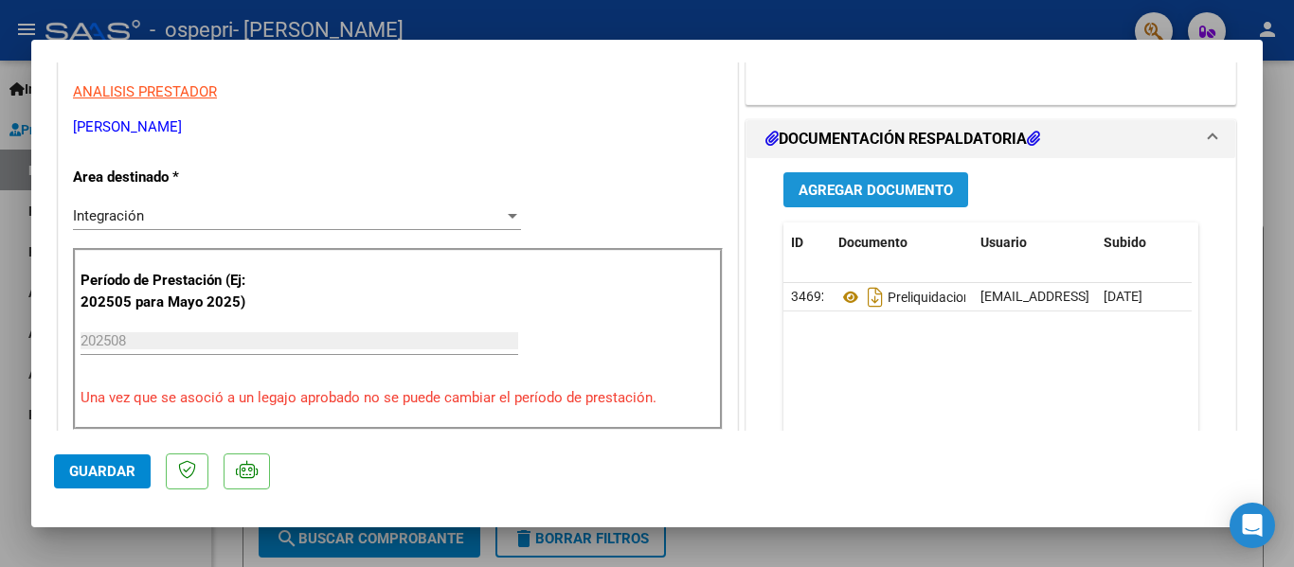
click at [843, 187] on span "Agregar Documento" at bounding box center [876, 190] width 154 height 17
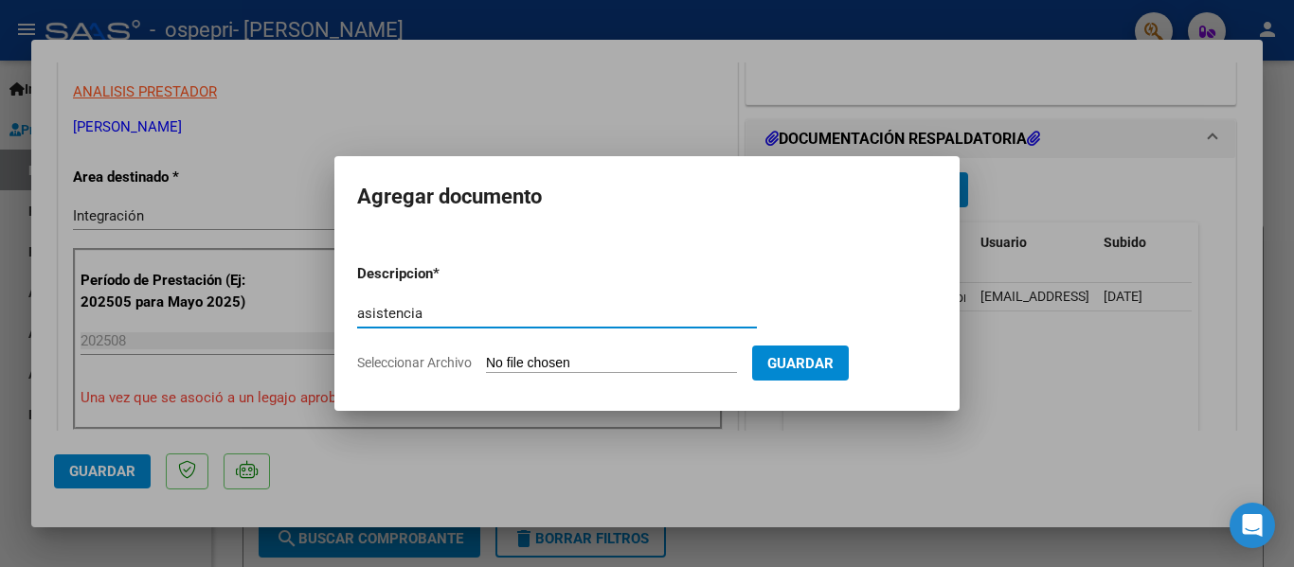
type input "asistencia"
click at [542, 365] on input "Seleccionar Archivo" at bounding box center [611, 364] width 251 height 18
type input "C:\fakepath\agosto asist..pdf"
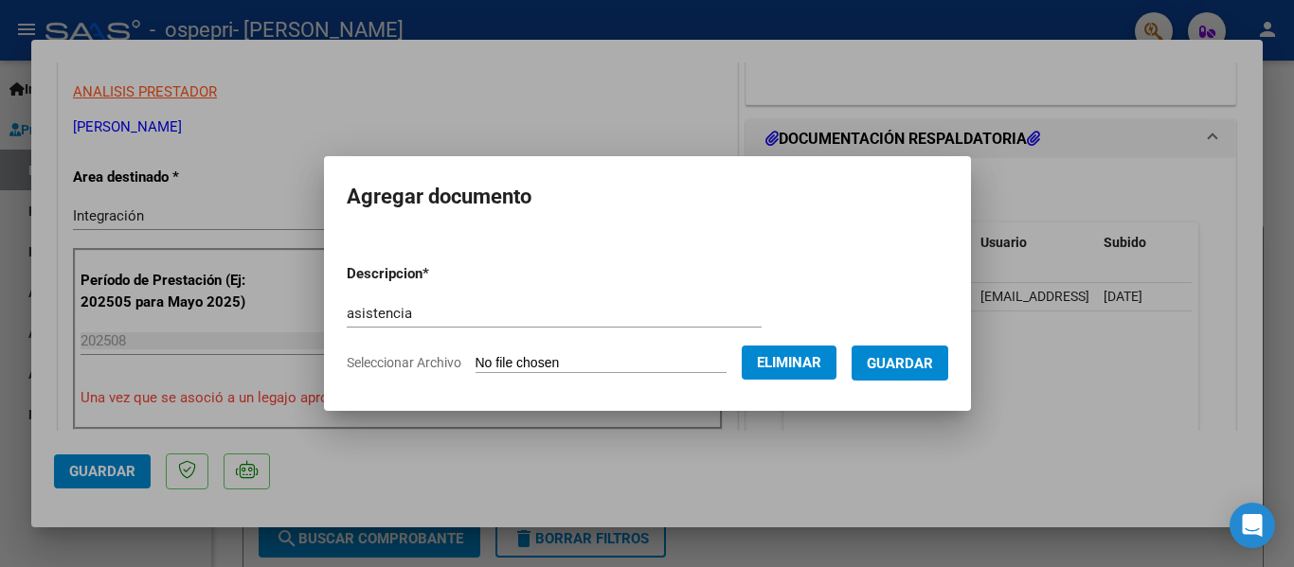
click at [912, 362] on span "Guardar" at bounding box center [900, 363] width 66 height 17
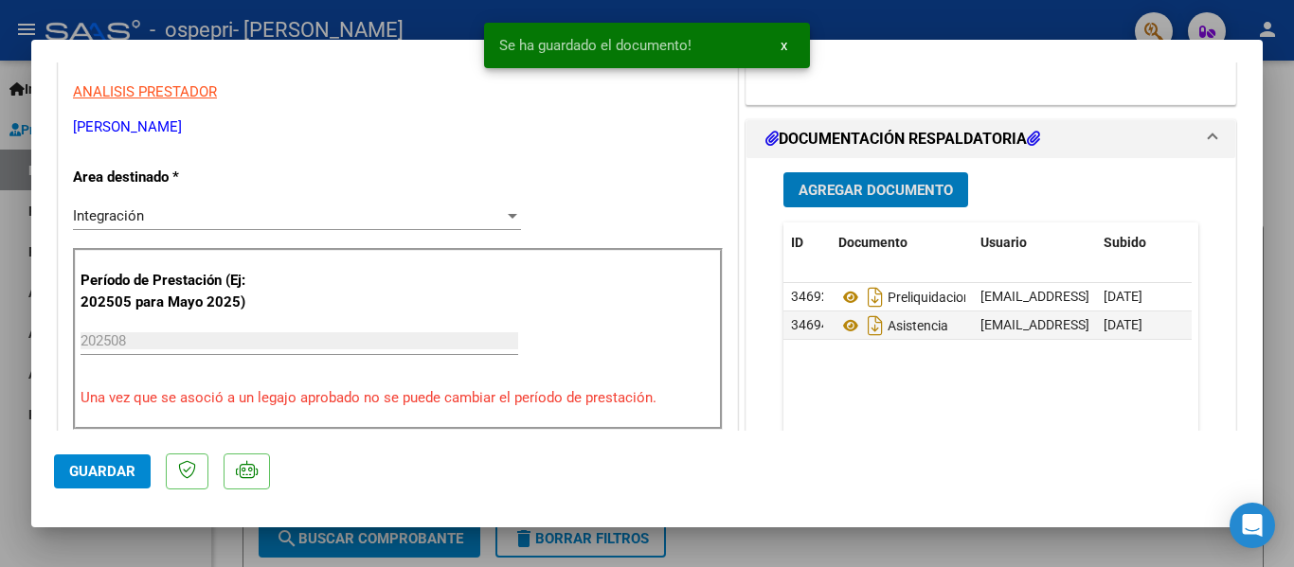
click at [74, 460] on button "Guardar" at bounding box center [102, 472] width 97 height 34
drag, startPoint x: 1279, startPoint y: 94, endPoint x: 1039, endPoint y: 31, distance: 247.7
click at [1279, 93] on div at bounding box center [647, 283] width 1294 height 567
